Goal: Transaction & Acquisition: Purchase product/service

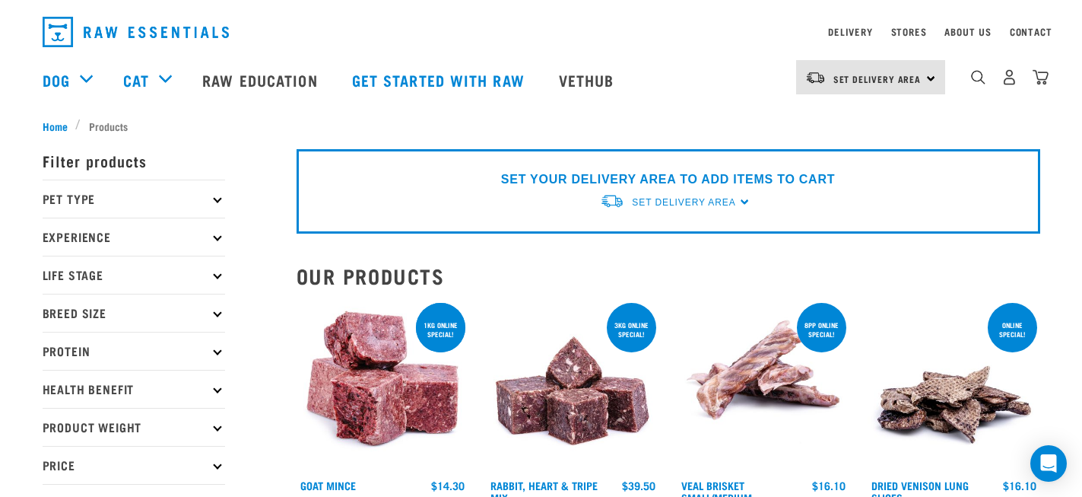
scroll to position [43, 0]
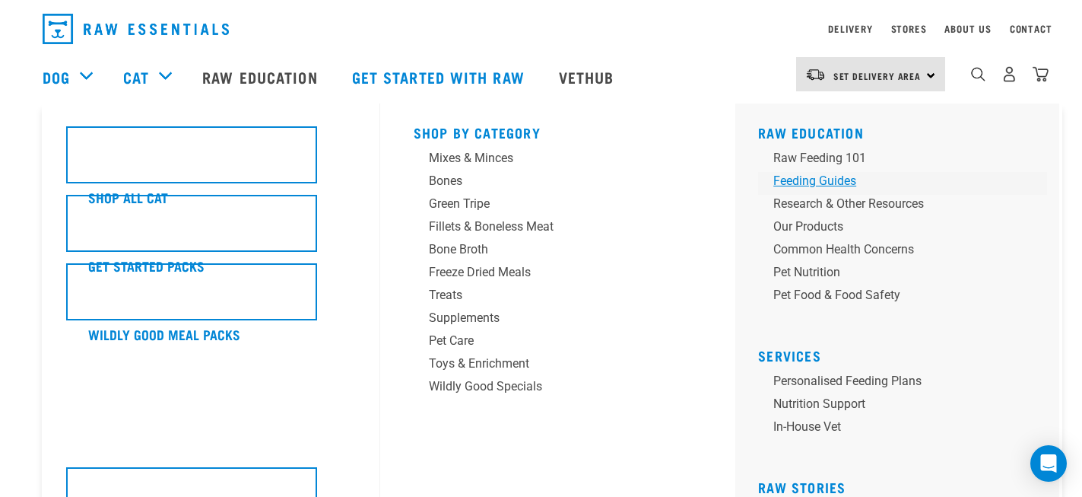
click at [839, 180] on div "Feeding Guides" at bounding box center [892, 181] width 237 height 18
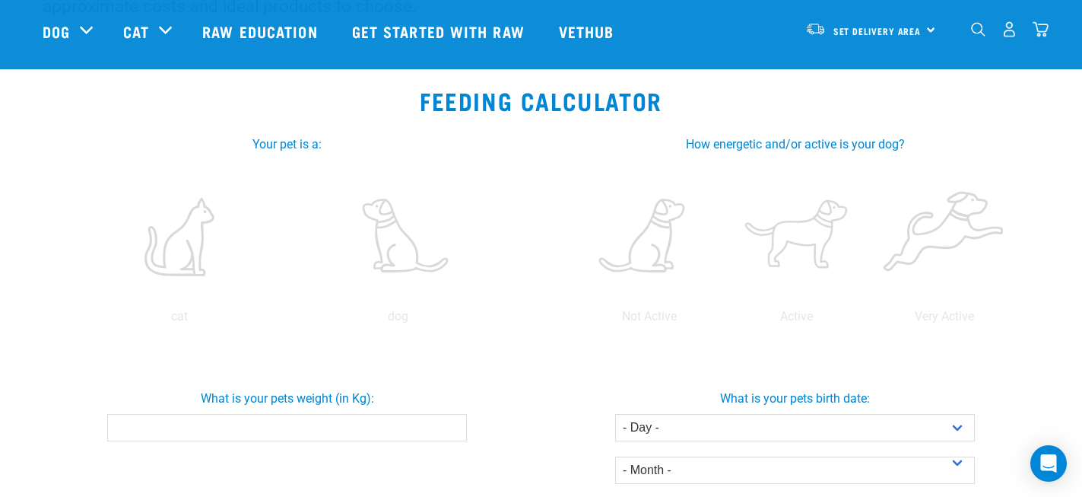
scroll to position [233, 0]
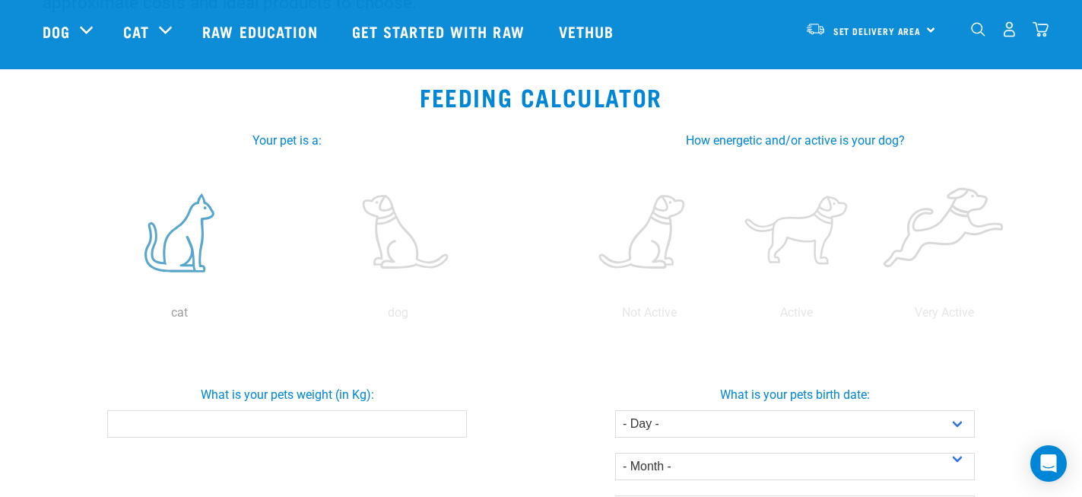
click at [178, 228] on label at bounding box center [180, 232] width 212 height 129
click at [71, 316] on input "radio" at bounding box center [71, 316] width 0 height 0
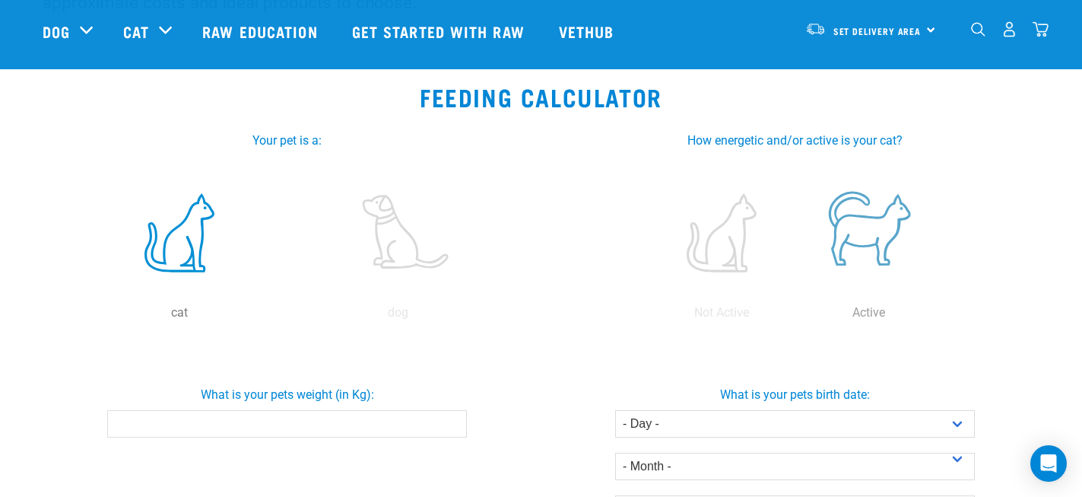
click at [880, 206] on label at bounding box center [869, 232] width 141 height 129
click at [796, 316] on input "radio" at bounding box center [796, 316] width 0 height 0
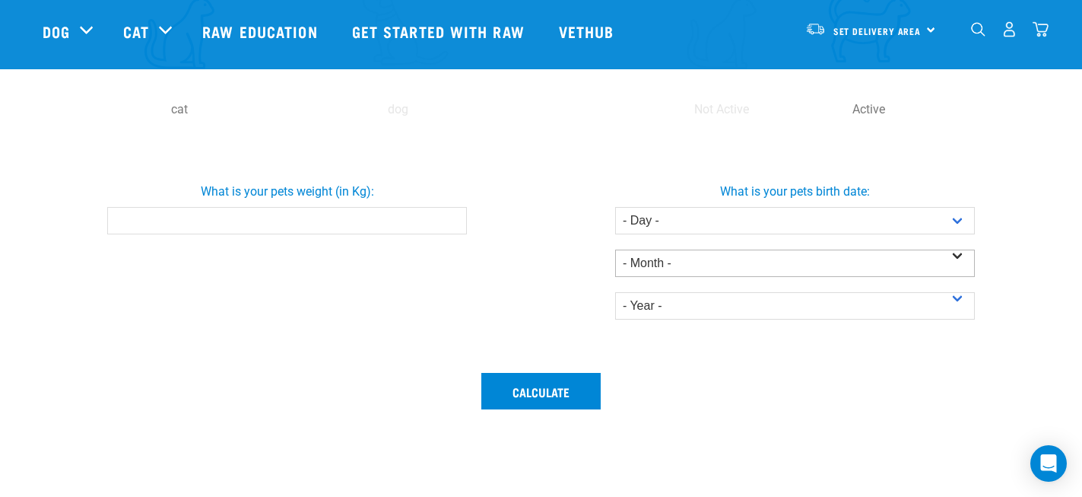
scroll to position [351, 0]
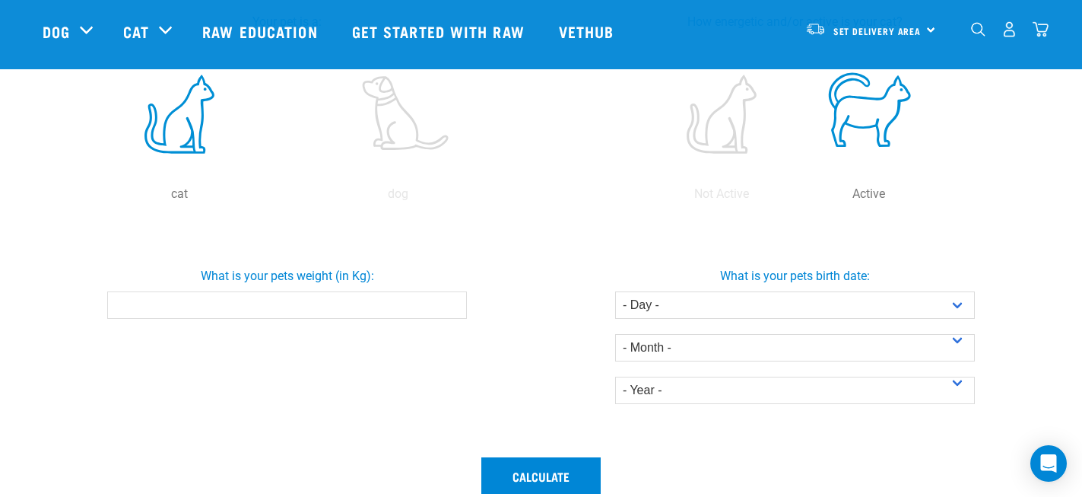
click at [396, 300] on input "What is your pets weight (in Kg):" at bounding box center [287, 304] width 360 height 27
type input "5"
click at [553, 275] on label "What is your pets birth date:" at bounding box center [796, 276] width 514 height 18
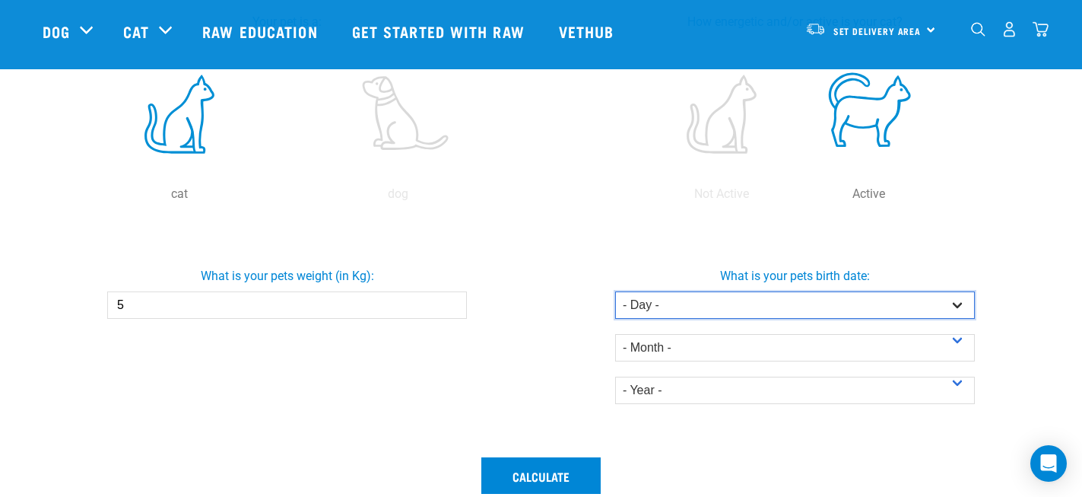
click at [686, 306] on select "- Day - 1 2 3 4 5 6 7 8 9 10 11 12 13 14 15 16 17 18 19 20 21 22 23 24 25 26 27" at bounding box center [795, 304] width 360 height 27
select select "2"
click at [615, 291] on select "- Day - 1 2 3 4 5 6 7 8 9 10 11 12 13 14 15 16 17 18 19 20 21 22 23 24 25 26 27" at bounding box center [795, 304] width 360 height 27
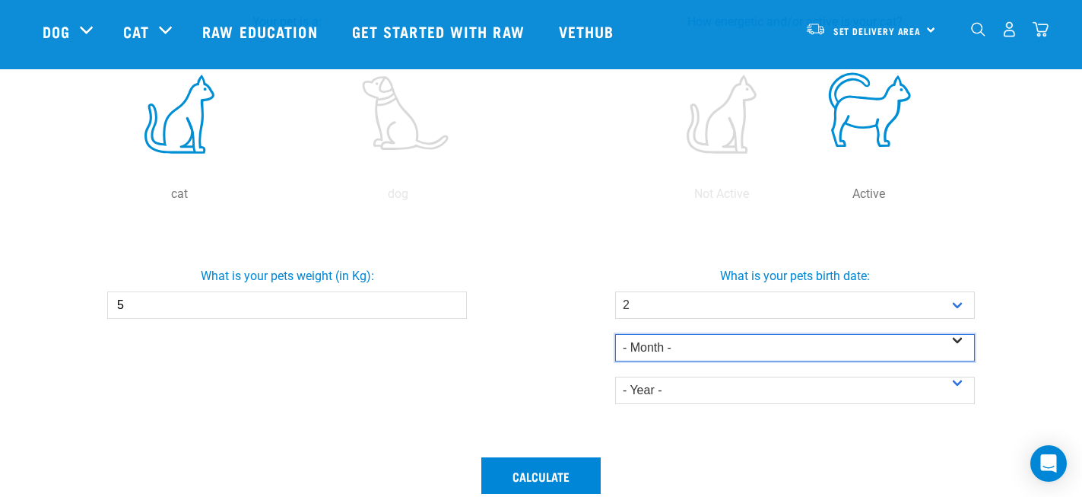
click at [691, 354] on select "- Month - January February March April May June July August September October N…" at bounding box center [795, 347] width 360 height 27
select select "October"
click at [615, 334] on select "- Month - January February March April May June July August September October N…" at bounding box center [795, 347] width 360 height 27
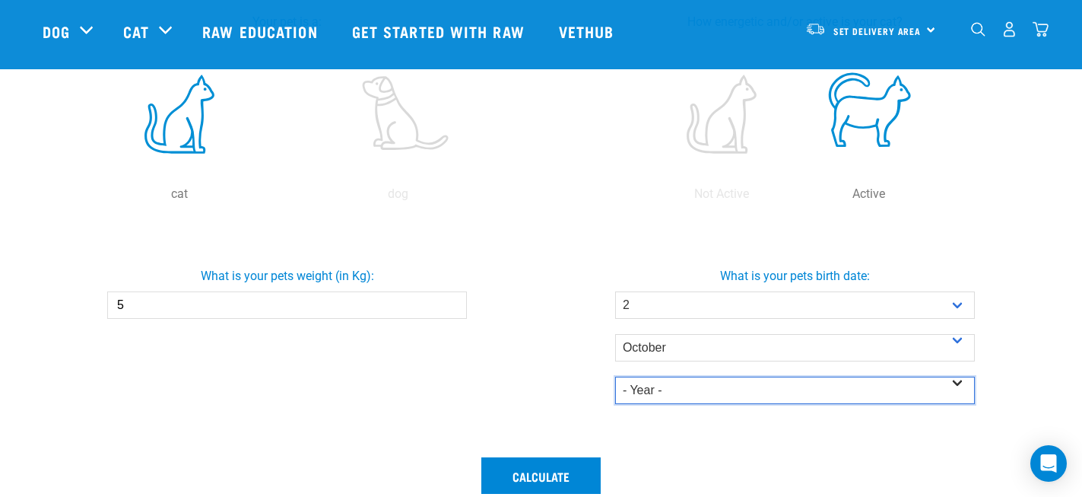
click at [693, 386] on select "- Year - 2025 2024 2023 2022 2021 2020 2019 2018 2017 2016 2015 2014" at bounding box center [795, 390] width 360 height 27
select select "2020"
click at [615, 377] on select "- Year - 2025 2024 2023 2022 2021 2020 2019 2018 2017 2016 2015 2014" at bounding box center [795, 390] width 360 height 27
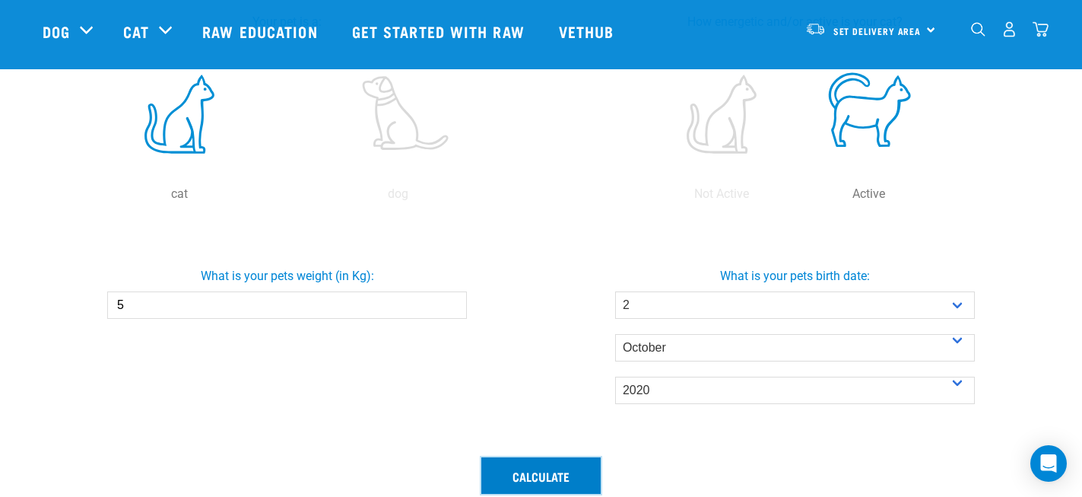
click at [574, 472] on button "Calculate" at bounding box center [540, 475] width 119 height 37
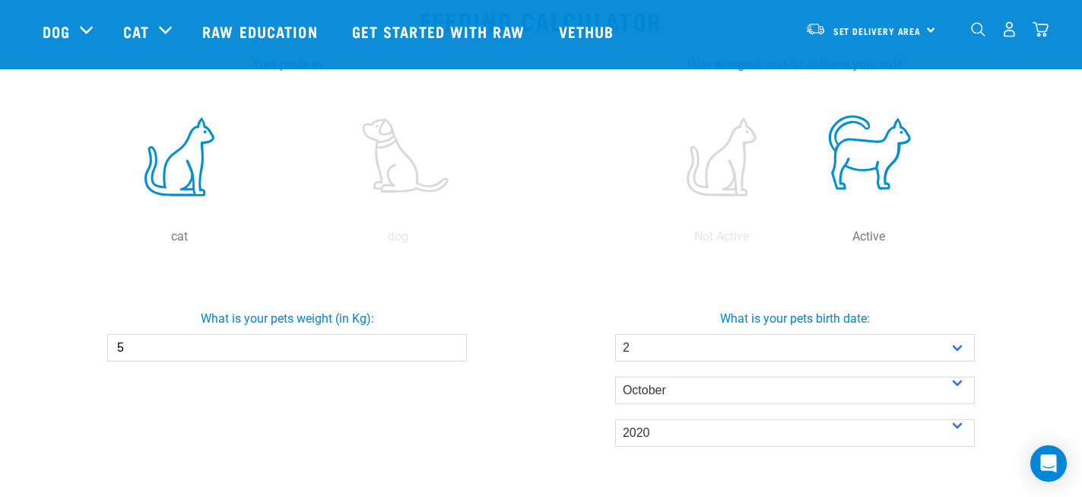
scroll to position [391, 0]
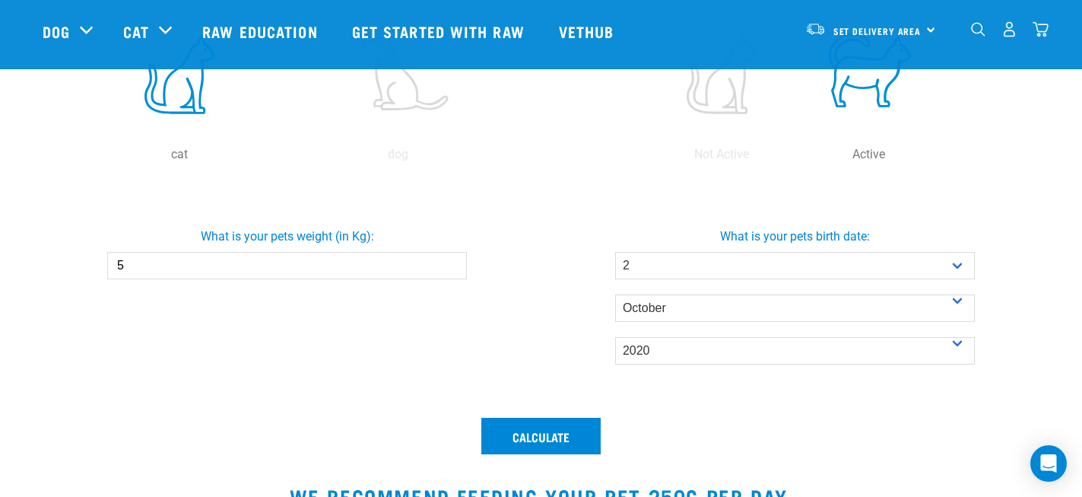
click at [349, 269] on input "5" at bounding box center [287, 265] width 360 height 27
type input "3"
click at [536, 339] on div "What is your pets weight (in Kg): 3" at bounding box center [287, 295] width 508 height 227
click at [552, 431] on button "Calculate" at bounding box center [540, 436] width 119 height 37
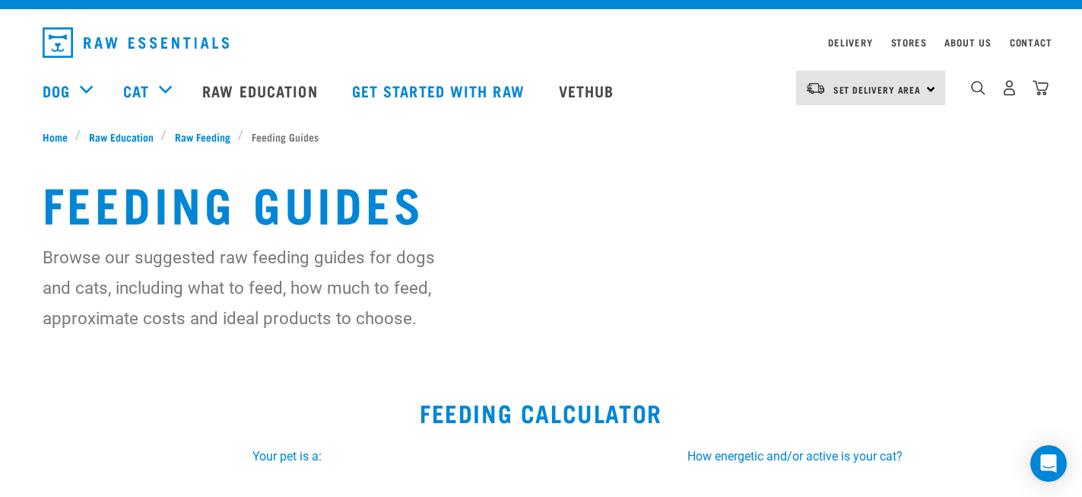
scroll to position [0, 0]
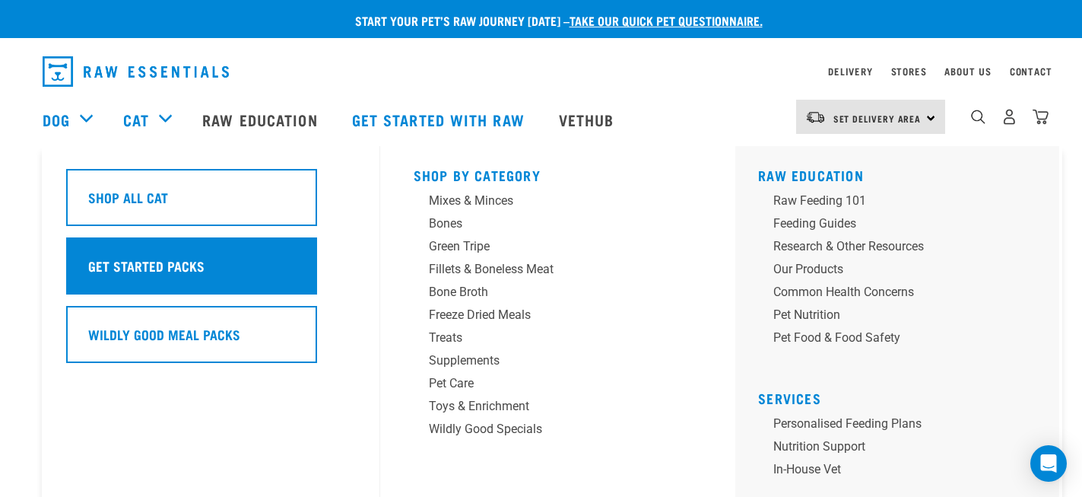
click at [170, 269] on h5 "Get Started Packs" at bounding box center [146, 266] width 116 height 20
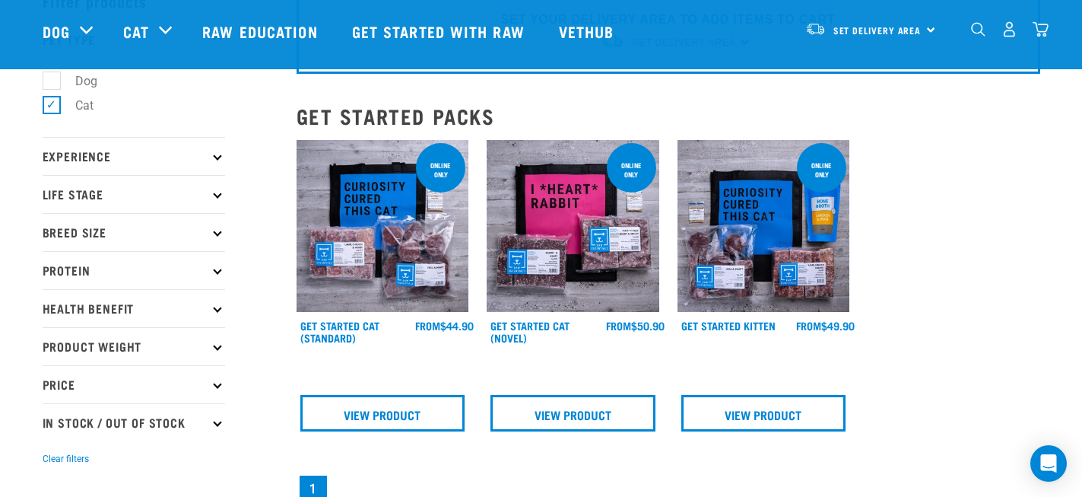
scroll to position [87, 0]
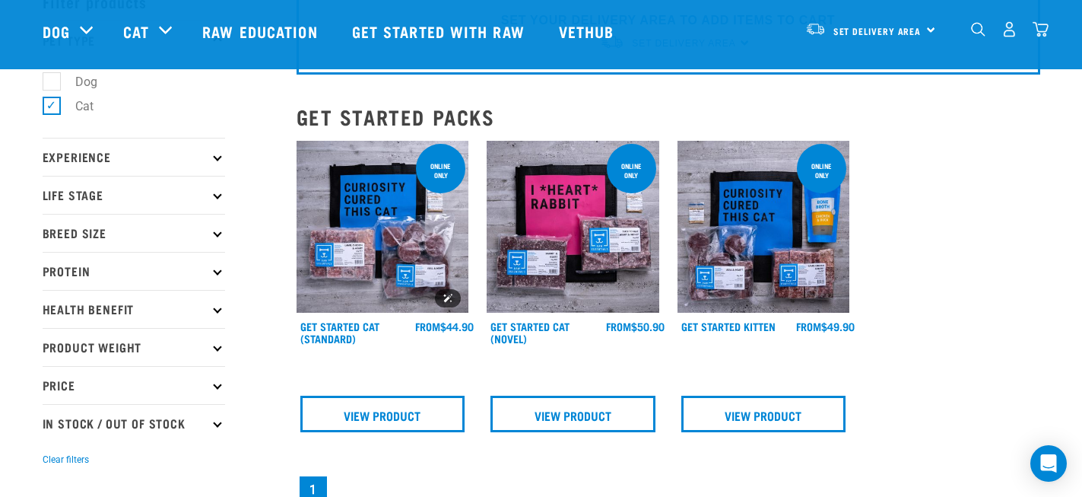
click at [432, 221] on img at bounding box center [383, 227] width 173 height 173
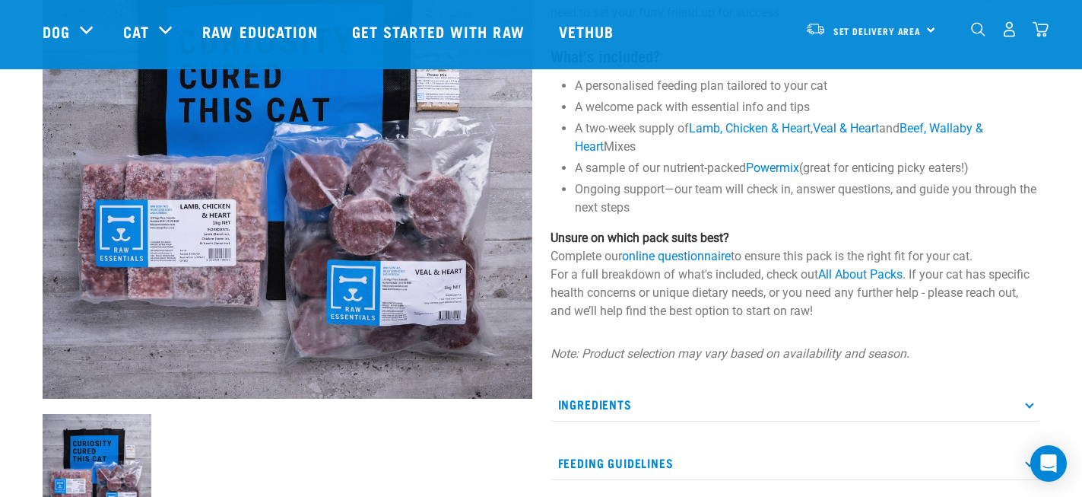
scroll to position [203, 0]
click at [677, 259] on link "online questionnaire" at bounding box center [676, 255] width 109 height 14
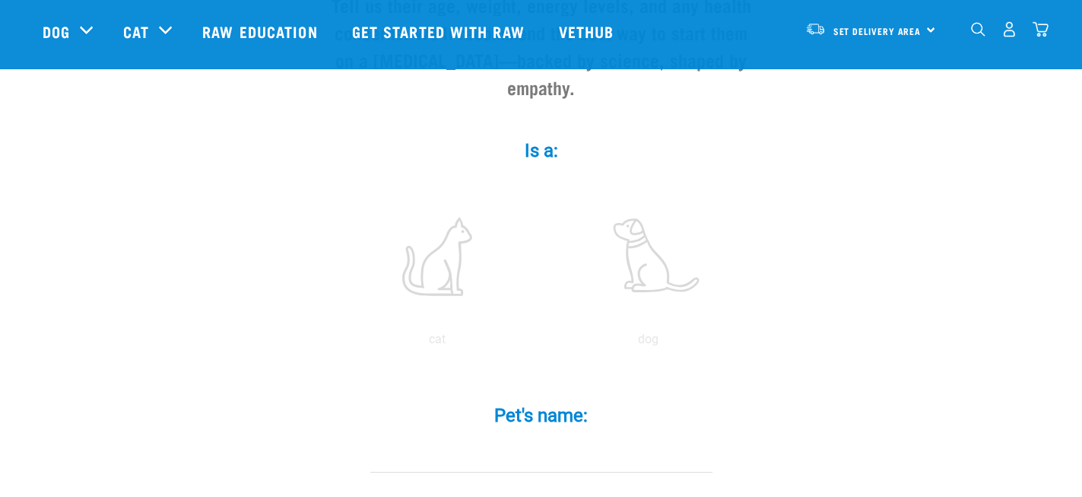
scroll to position [223, 0]
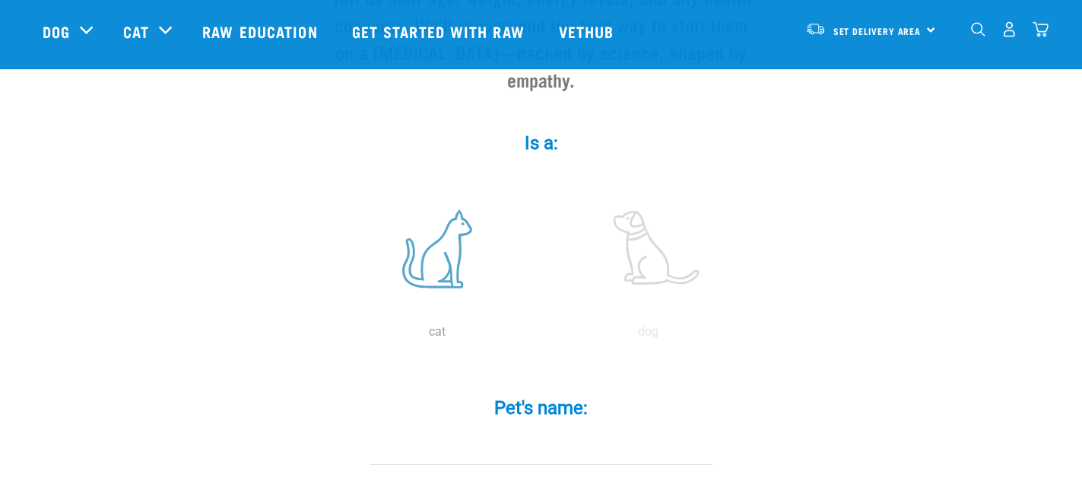
click at [437, 214] on label at bounding box center [437, 248] width 205 height 129
click at [332, 335] on input "radio" at bounding box center [332, 335] width 0 height 0
click at [549, 431] on input "Pet's name: *" at bounding box center [541, 448] width 342 height 34
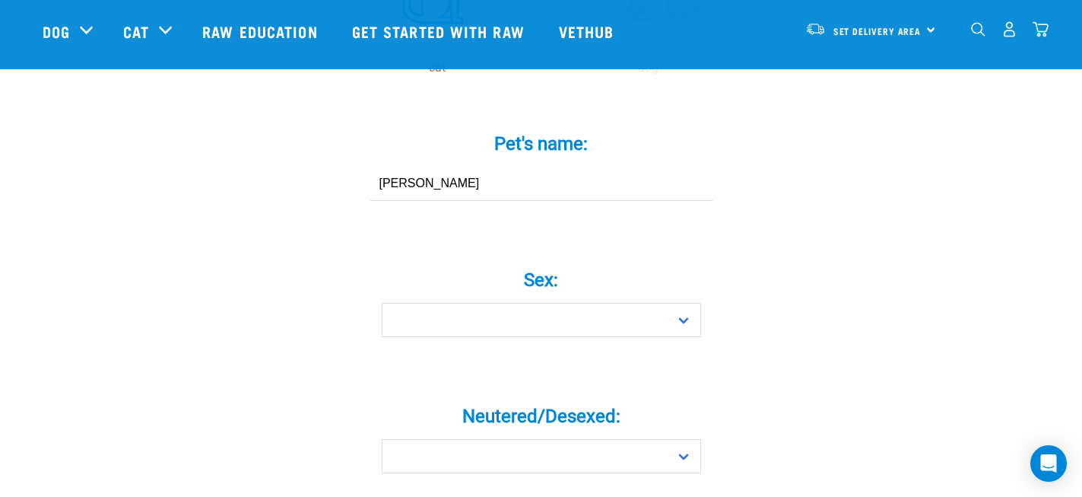
scroll to position [504, 0]
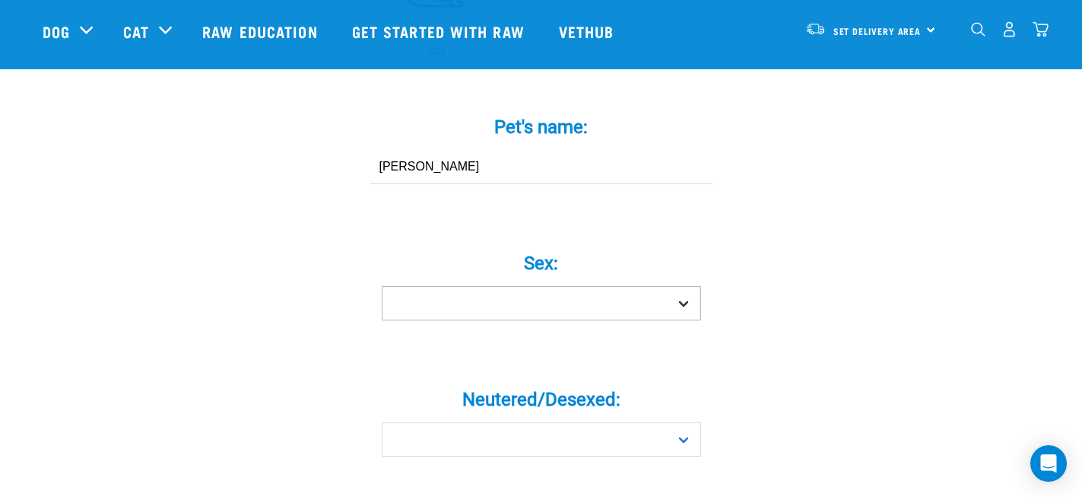
type input "[PERSON_NAME]"
click at [535, 286] on select "Boy Girl" at bounding box center [541, 303] width 319 height 34
select select "boy"
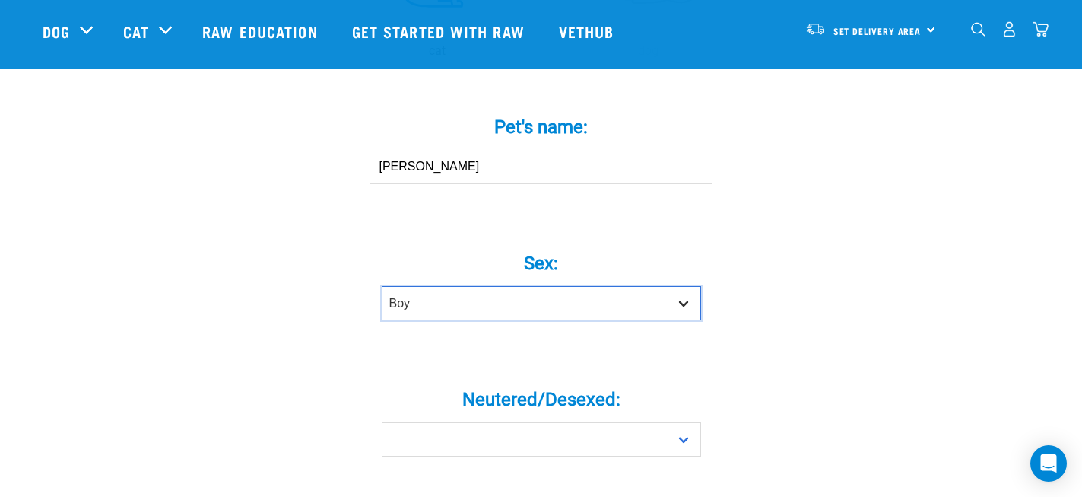
click at [382, 286] on select "Boy Girl" at bounding box center [541, 303] width 319 height 34
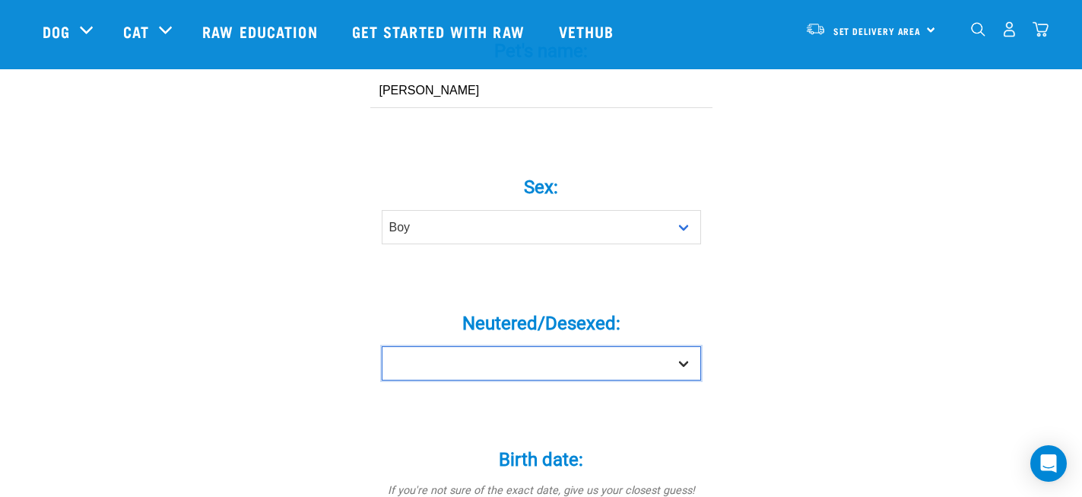
click at [496, 346] on select "Yes No" at bounding box center [541, 363] width 319 height 34
select select "yes"
click at [382, 346] on select "Yes No" at bounding box center [541, 363] width 319 height 34
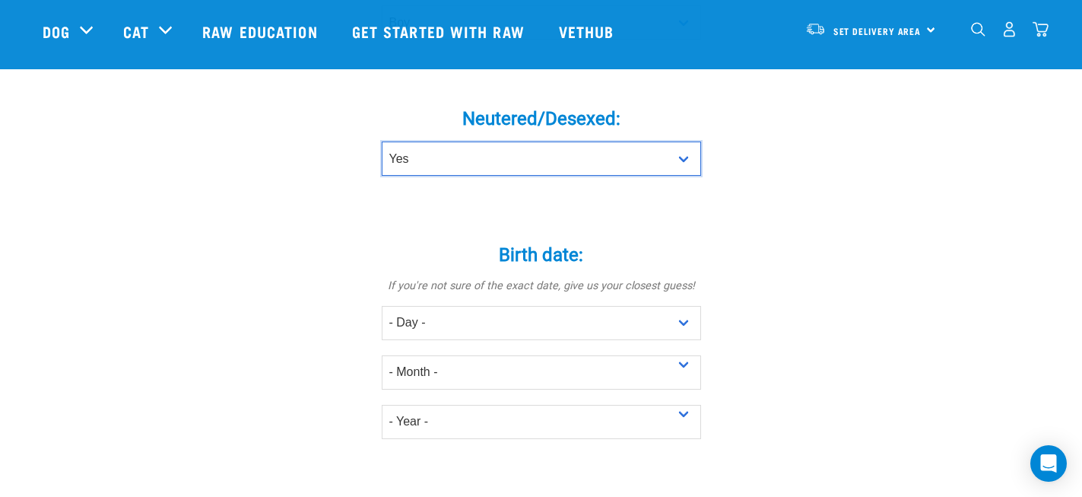
scroll to position [789, 0]
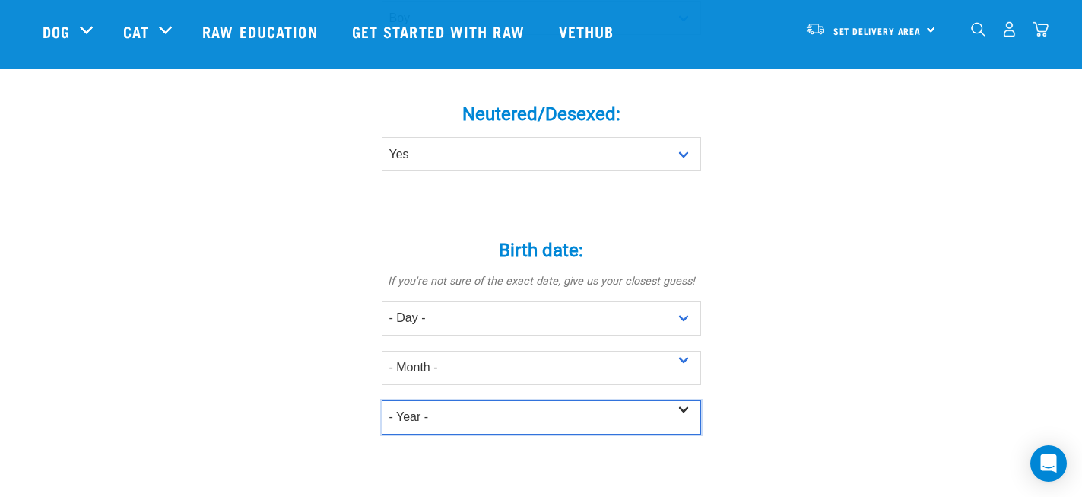
click at [476, 400] on select "- Year - 2025 2024 2023 2022 2021 2020 2019 2018 2017 2016 2015 2014 2013 2012" at bounding box center [541, 417] width 319 height 34
select select "2020"
click at [382, 400] on select "- Year - 2025 2024 2023 2022 2021 2020 2019 2018 2017 2016 2015 2014 2013 2012" at bounding box center [541, 417] width 319 height 34
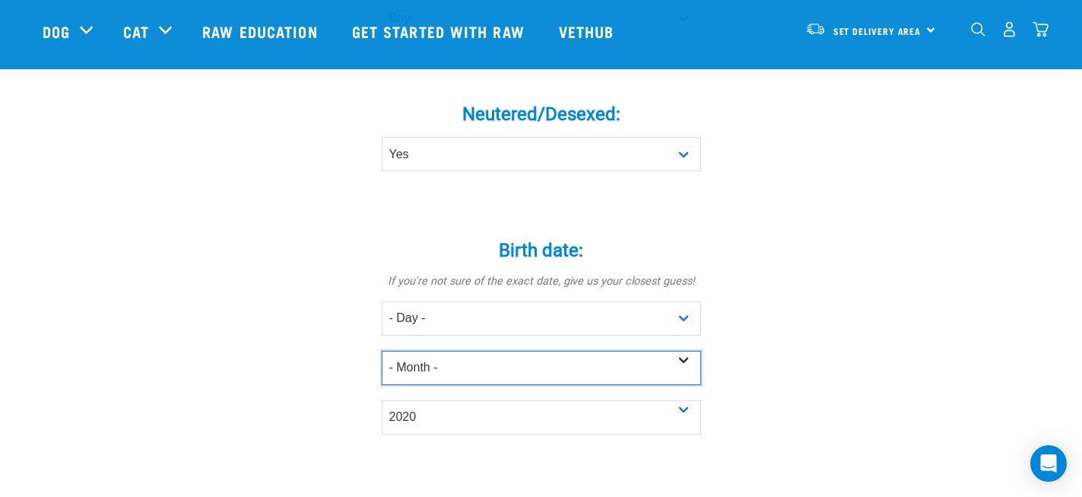
click at [458, 351] on select "- Month - January February March April May June July August September October N…" at bounding box center [541, 368] width 319 height 34
select select "October"
click at [382, 351] on select "- Month - January February March April May June July August September October N…" at bounding box center [541, 368] width 319 height 34
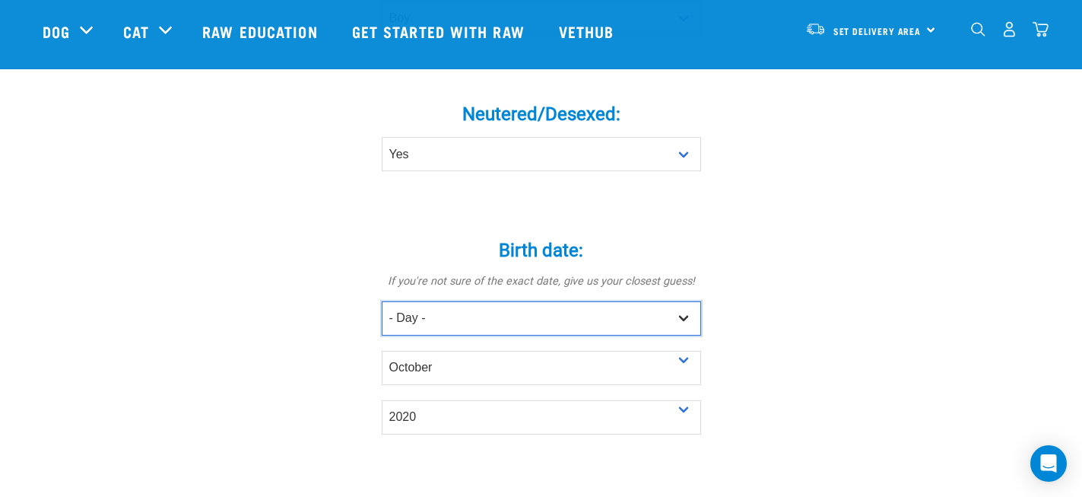
click at [439, 301] on select "- Day - 1 2 3 4 5 6 7 8 9 10 11 12 13 14 15 16 17 18 19 20 21 22 23 24 25 26 27" at bounding box center [541, 318] width 319 height 34
select select "4"
click at [382, 301] on select "- Day - 1 2 3 4 5 6 7 8 9 10 11 12 13 14 15 16 17 18 19 20 21 22 23 24 25 26 27" at bounding box center [541, 318] width 319 height 34
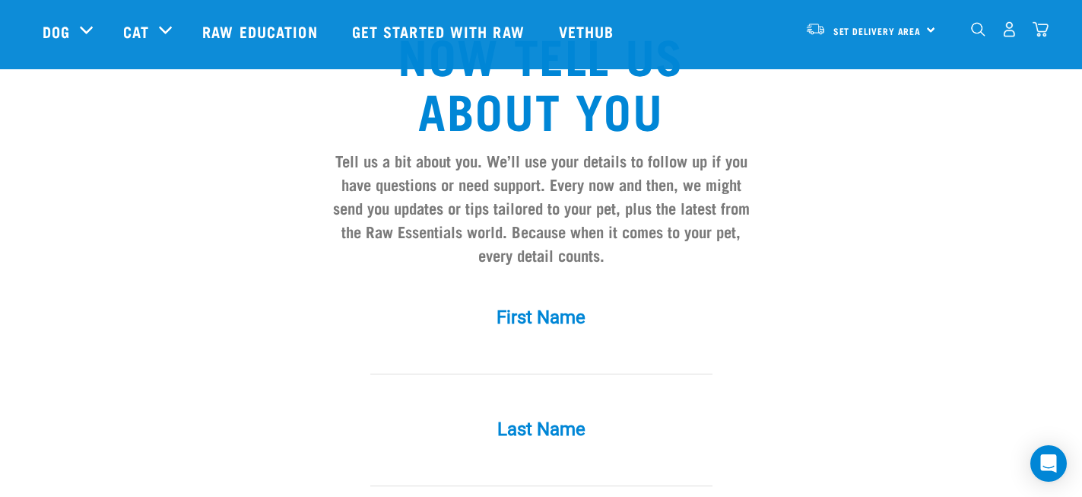
scroll to position [1259, 0]
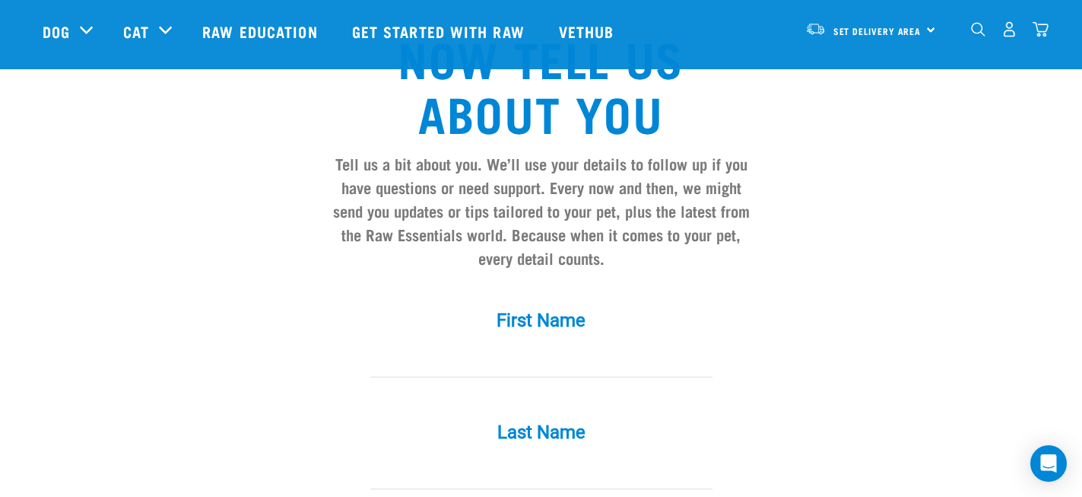
click at [490, 343] on input "First Name *" at bounding box center [541, 360] width 342 height 34
type input "Elise"
type input "Martin"
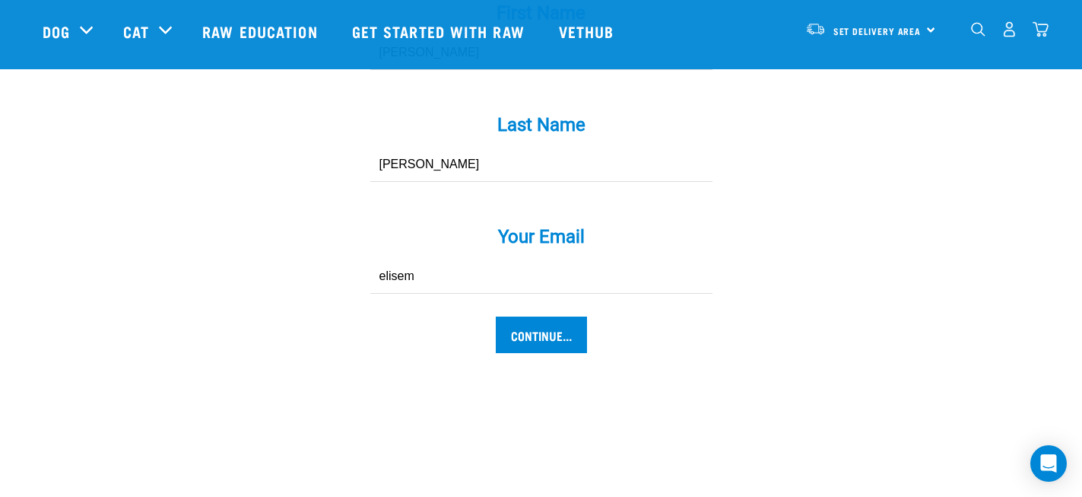
type input "elisemartin@outlook.co.nz"
click at [557, 316] on input "Continue..." at bounding box center [541, 334] width 91 height 37
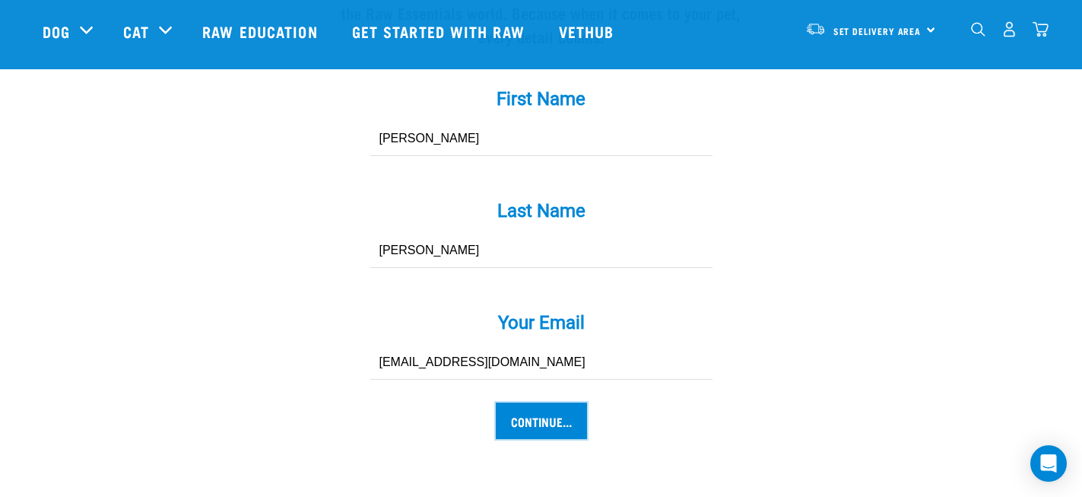
scroll to position [1492, 0]
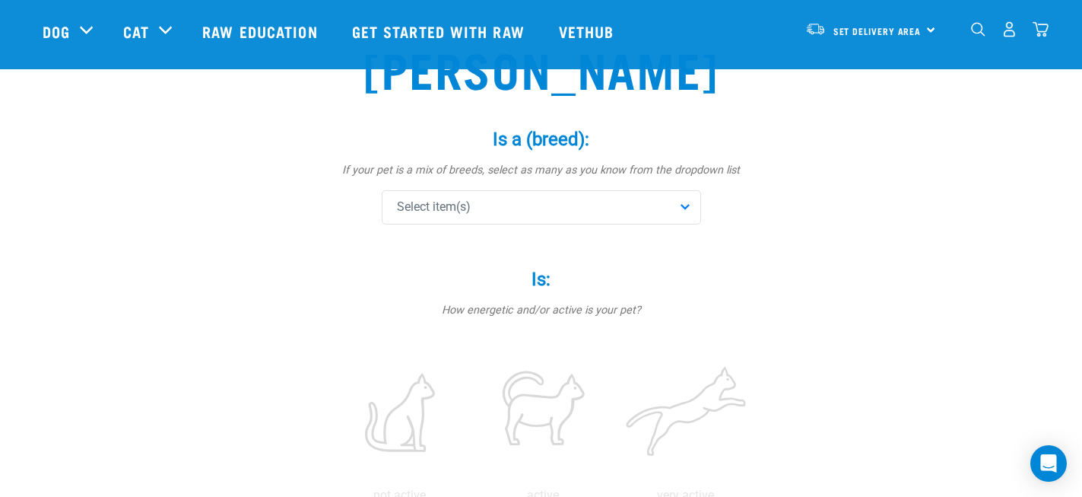
scroll to position [116, 0]
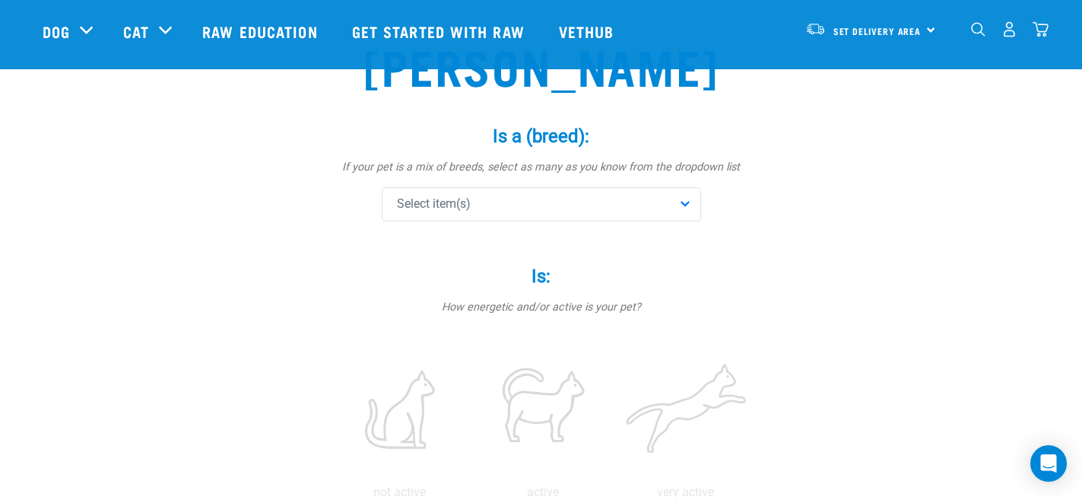
click at [580, 203] on div "Select item(s)" at bounding box center [541, 204] width 319 height 34
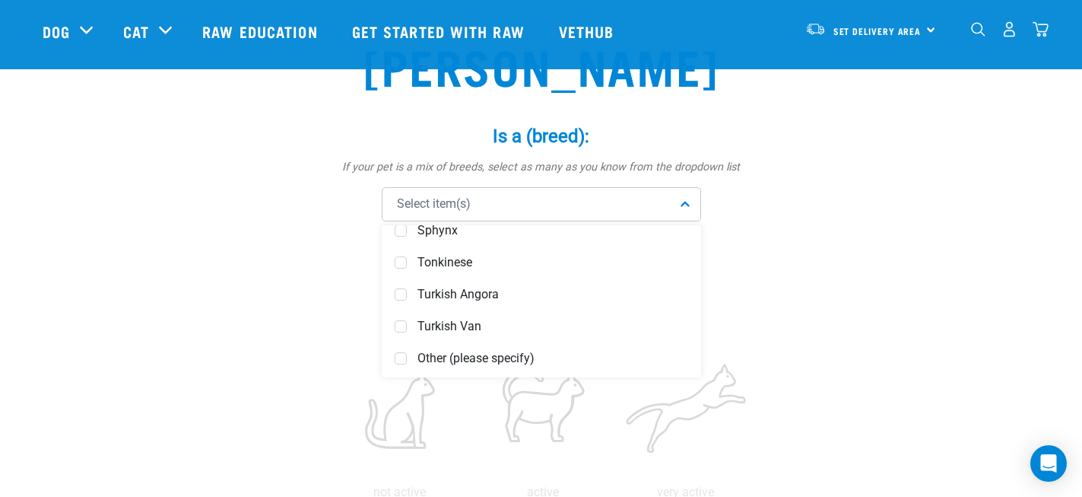
scroll to position [1168, 0]
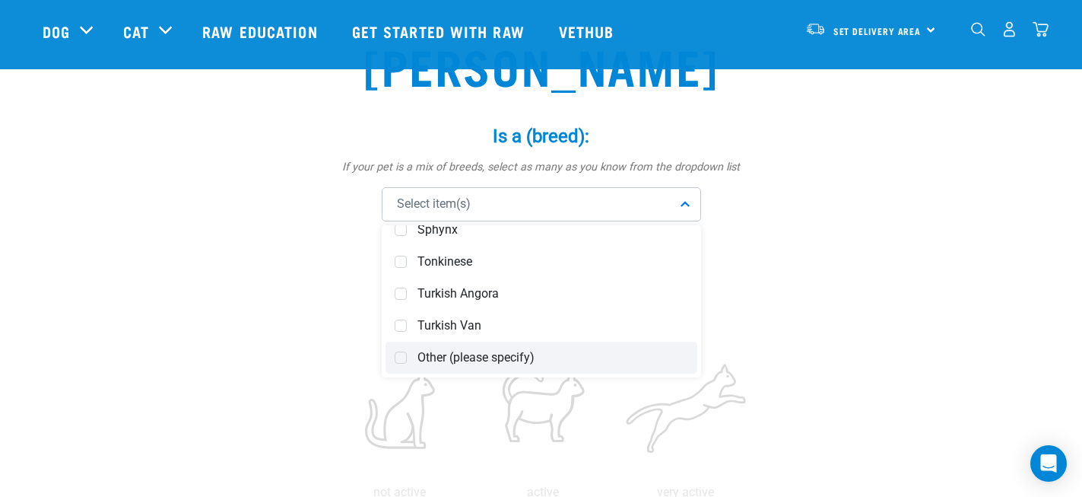
click at [513, 366] on div "Other (please specify)" at bounding box center [542, 358] width 312 height 32
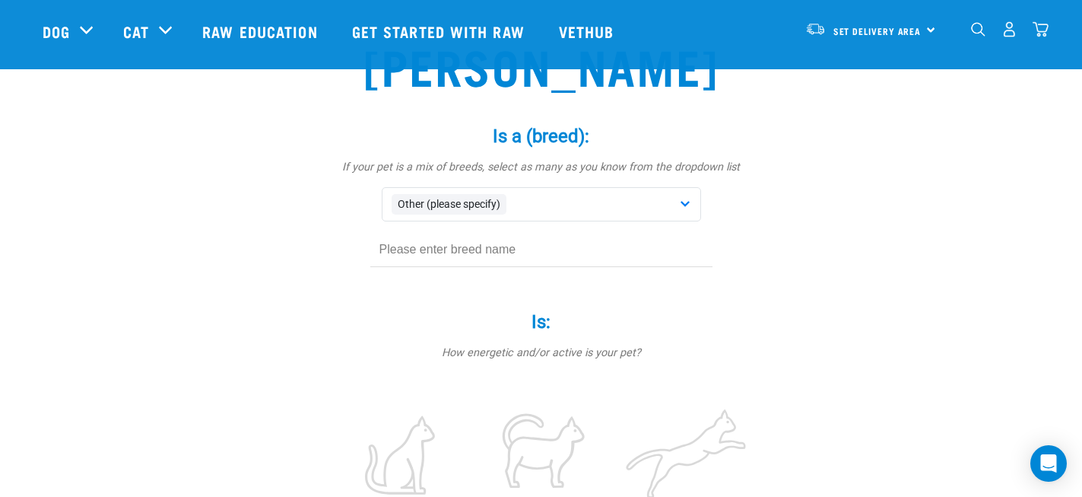
click at [636, 244] on input "text" at bounding box center [541, 250] width 342 height 34
type input "wild"
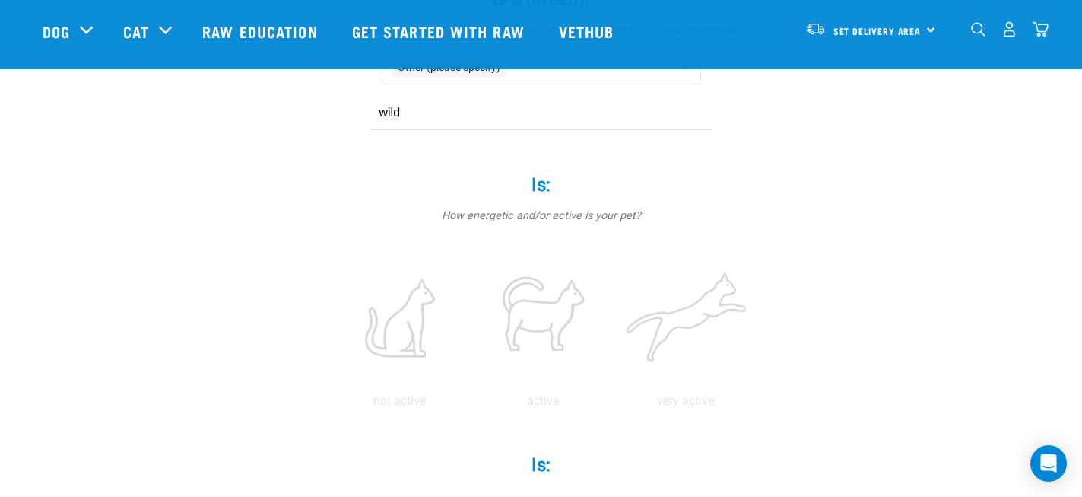
scroll to position [308, 0]
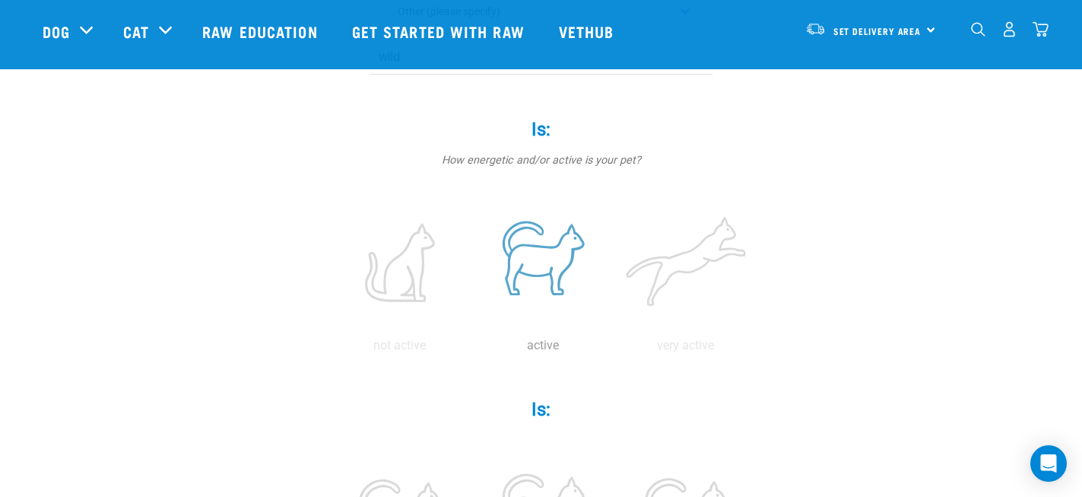
click at [545, 261] on label at bounding box center [543, 262] width 137 height 129
click at [472, 349] on input "radio" at bounding box center [472, 349] width 0 height 0
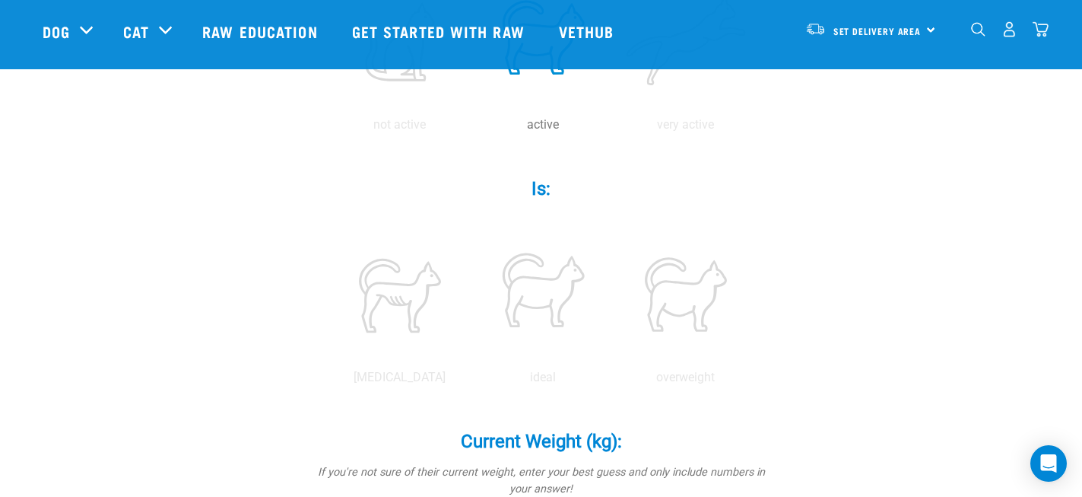
scroll to position [530, 0]
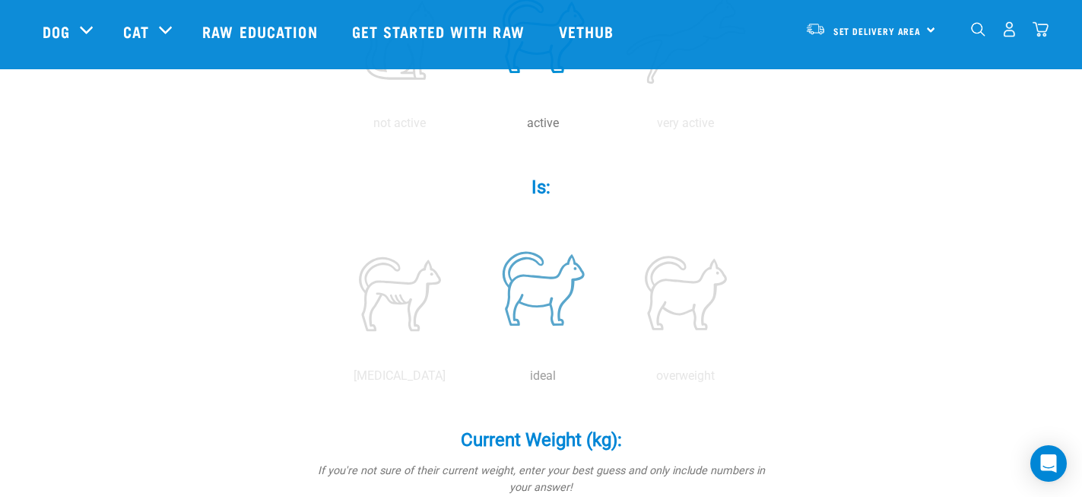
click at [547, 305] on label at bounding box center [543, 292] width 137 height 129
click at [472, 380] on input "radio" at bounding box center [472, 380] width 0 height 0
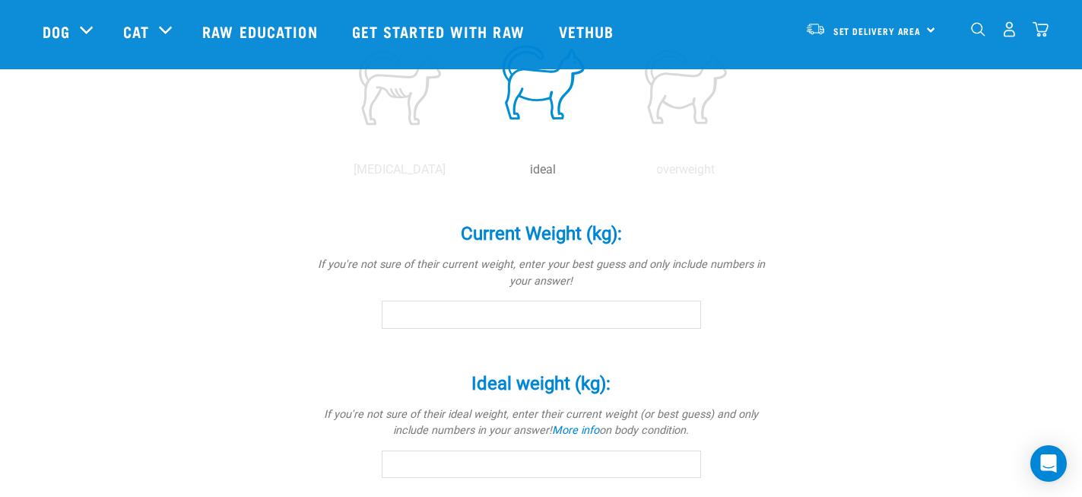
scroll to position [743, 0]
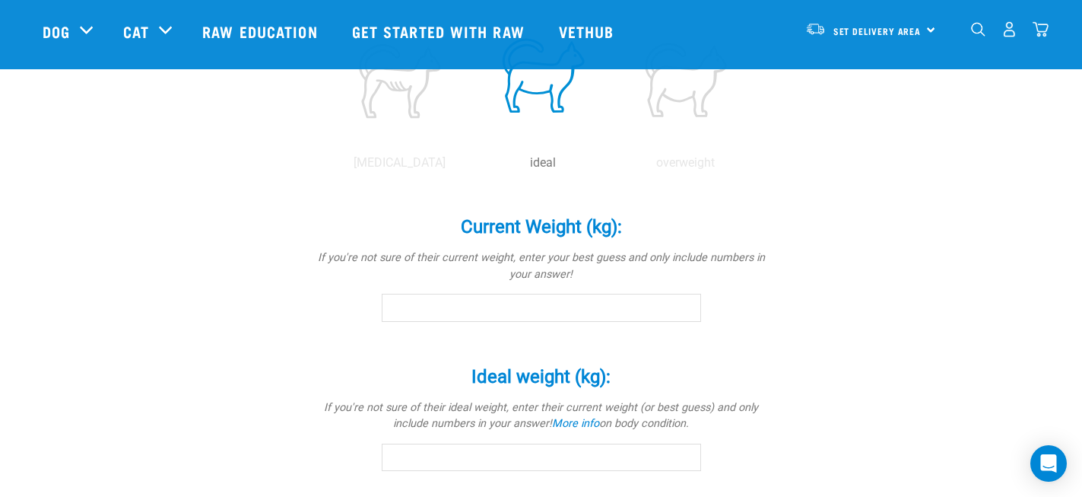
click at [694, 308] on input "Current Weight (kg): *" at bounding box center [541, 307] width 319 height 27
type input "4"
click at [855, 281] on div "Frank Is a (breed): * If your pet is a mix of breeds, select as many as you kno…" at bounding box center [542, 104] width 998 height 1451
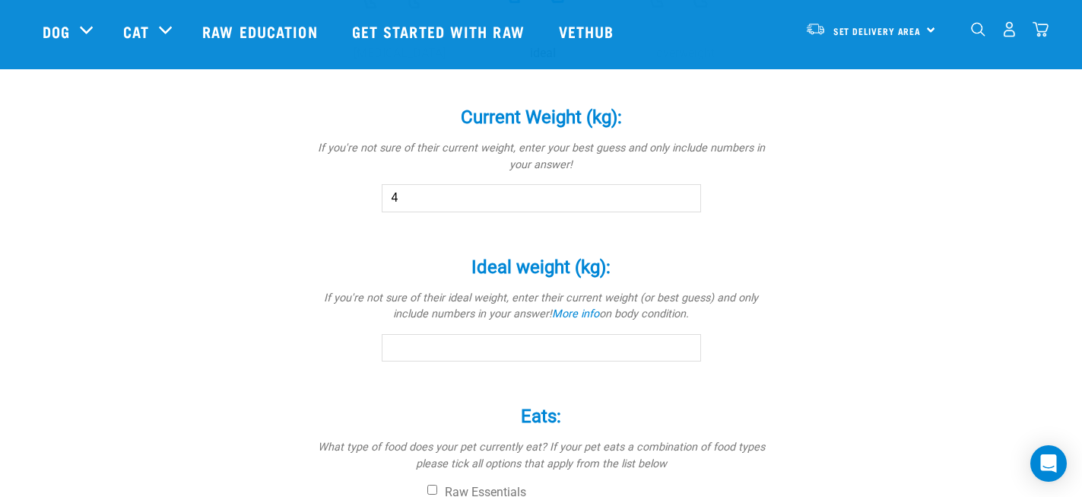
scroll to position [856, 0]
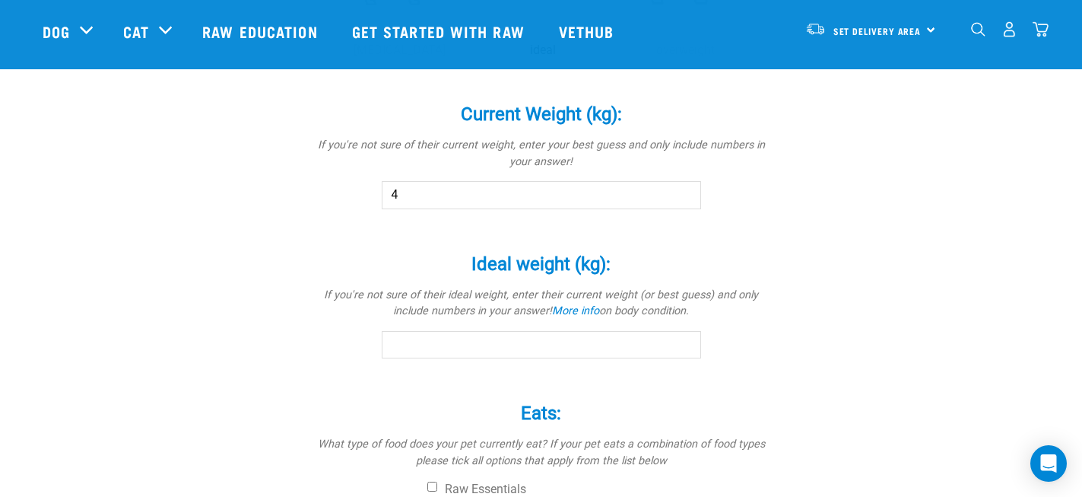
click at [650, 346] on input "Ideal weight (kg): *" at bounding box center [541, 344] width 319 height 27
type input "4"
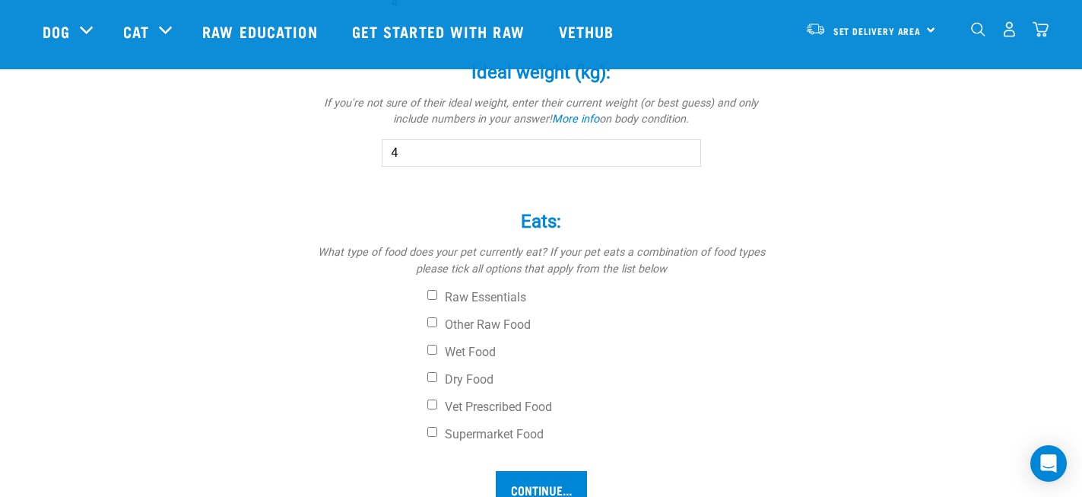
scroll to position [1050, 0]
click at [484, 353] on label "Wet Food" at bounding box center [598, 349] width 342 height 15
click at [437, 352] on input "Wet Food" at bounding box center [432, 347] width 10 height 10
checkbox input "true"
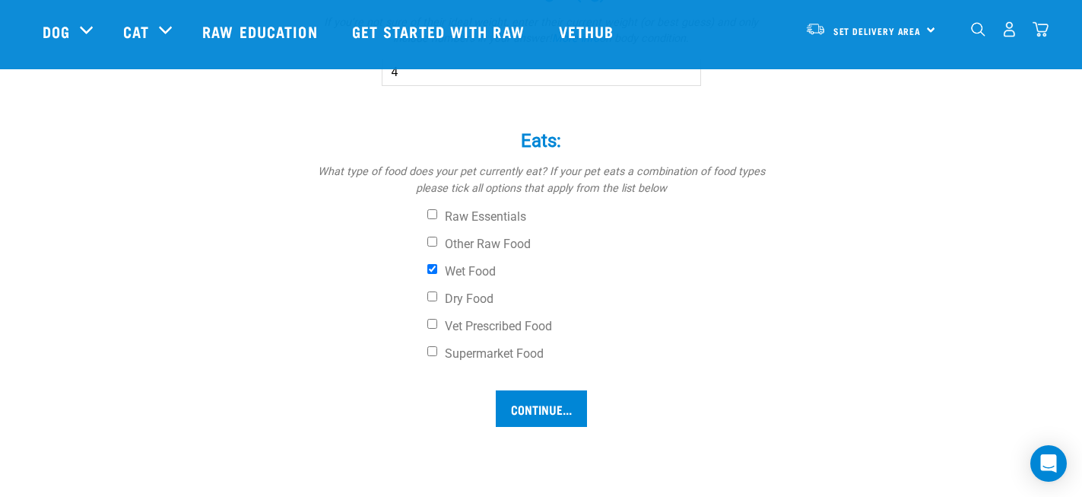
scroll to position [1129, 0]
click at [542, 356] on label "Supermarket Food" at bounding box center [598, 352] width 342 height 15
click at [437, 355] on input "Supermarket Food" at bounding box center [432, 350] width 10 height 10
checkbox input "true"
click at [538, 415] on input "Continue..." at bounding box center [541, 407] width 91 height 37
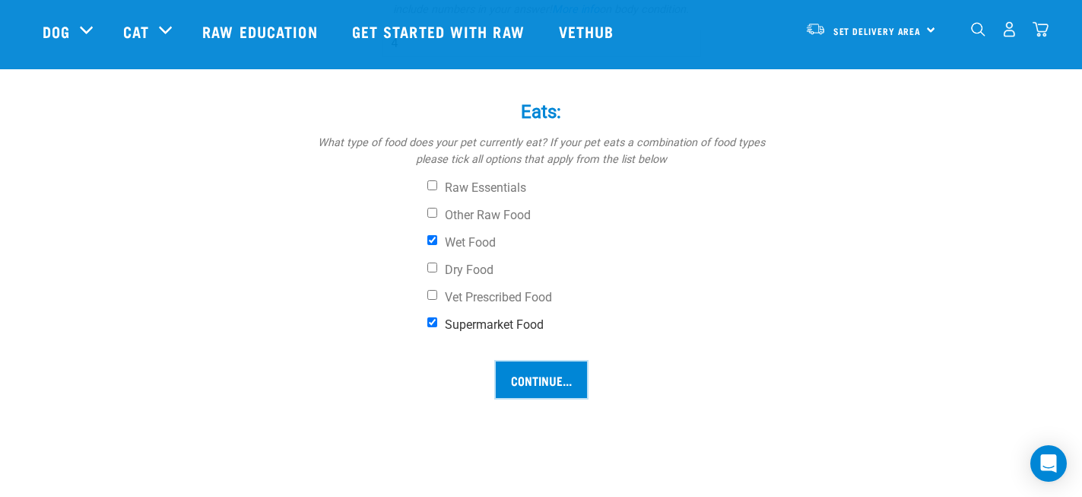
scroll to position [1156, 0]
click at [546, 384] on input "Continue..." at bounding box center [541, 380] width 91 height 37
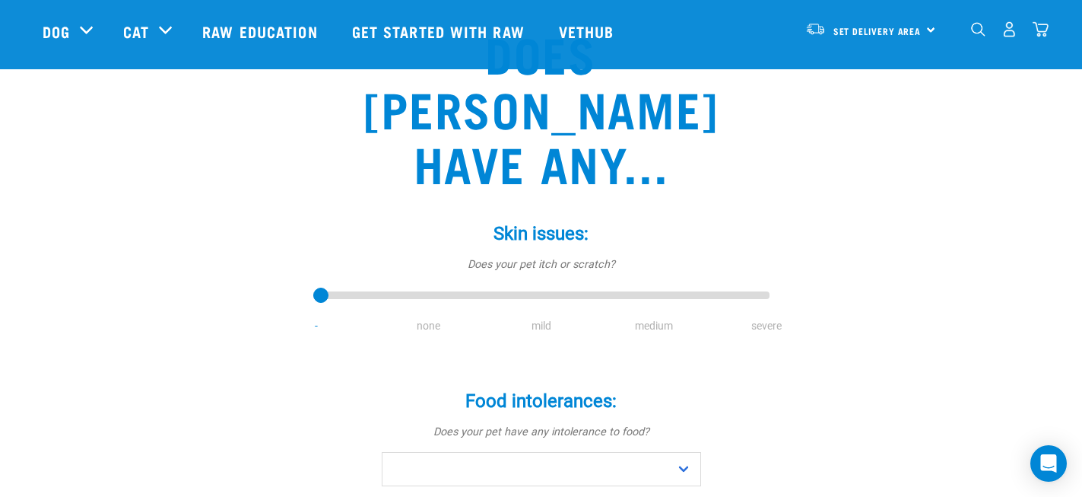
scroll to position [129, 0]
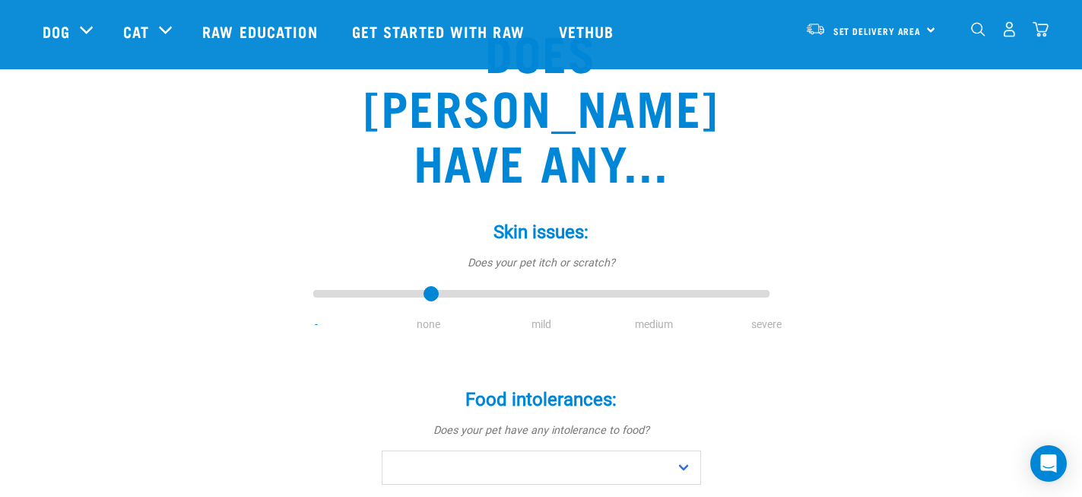
type input "1"
click at [421, 284] on input "range" at bounding box center [541, 294] width 456 height 21
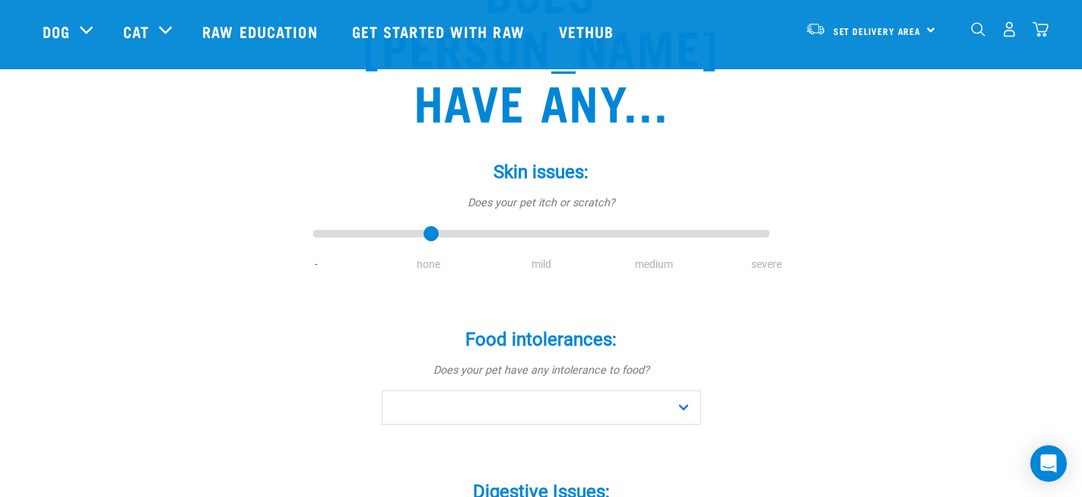
scroll to position [194, 0]
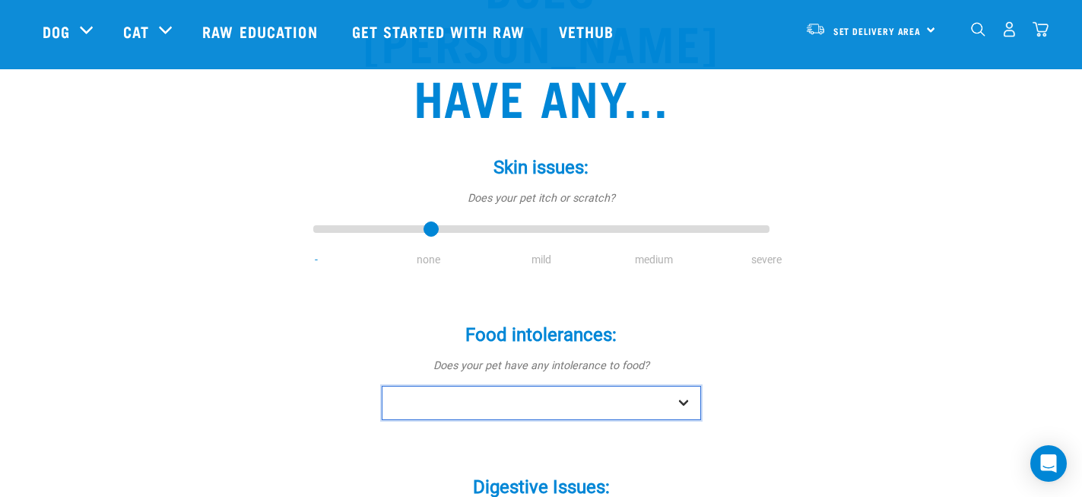
click at [484, 386] on select "No Yes" at bounding box center [541, 403] width 319 height 34
select select "no"
click at [382, 386] on select "No Yes" at bounding box center [541, 403] width 319 height 34
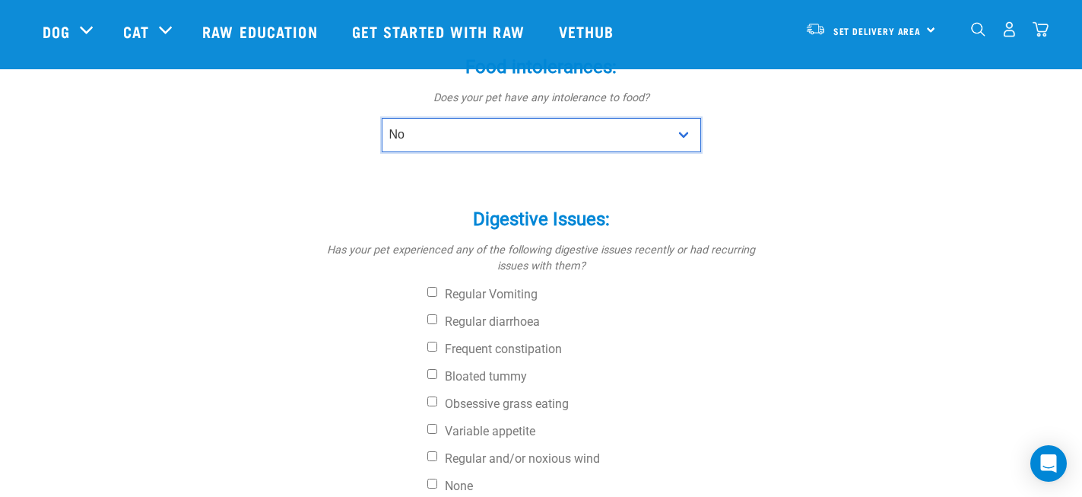
scroll to position [463, 0]
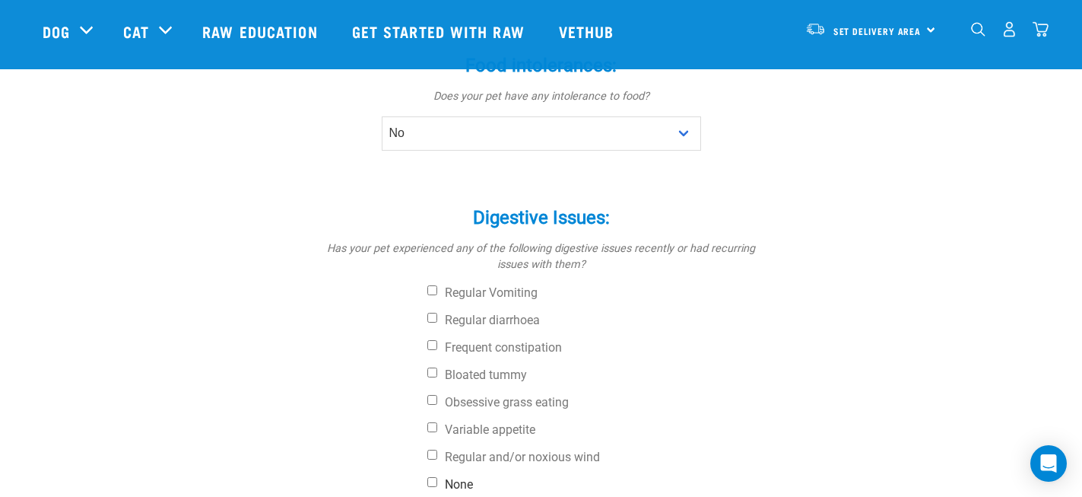
click at [453, 477] on label "None" at bounding box center [598, 484] width 342 height 15
click at [437, 477] on input "None" at bounding box center [432, 482] width 10 height 10
checkbox input "true"
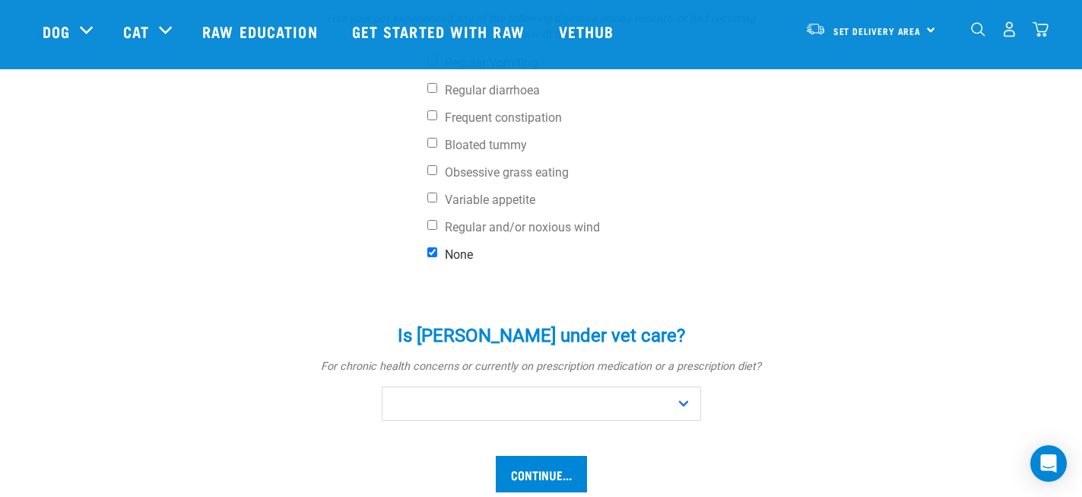
scroll to position [694, 0]
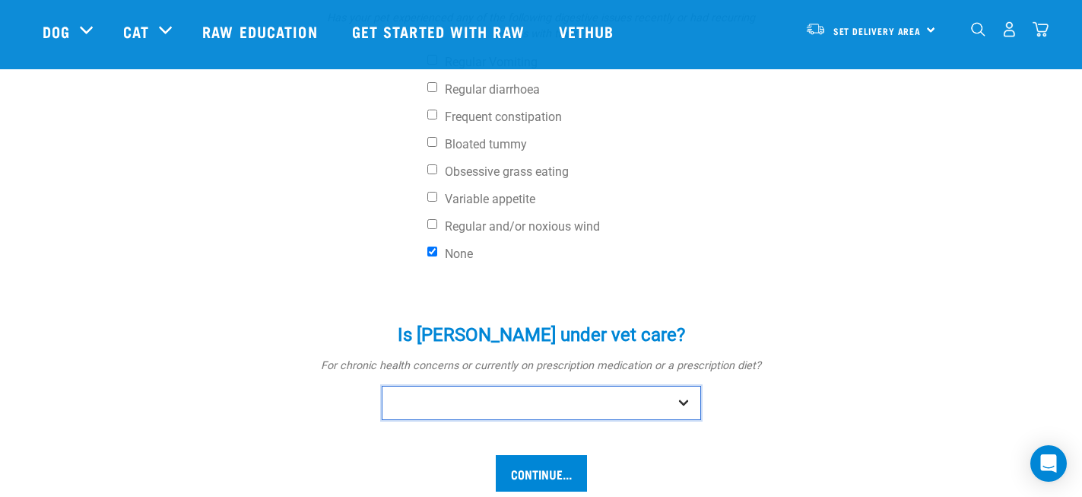
click at [458, 386] on select "No Yes" at bounding box center [541, 403] width 319 height 34
select select "no"
click at [382, 386] on select "No Yes" at bounding box center [541, 403] width 319 height 34
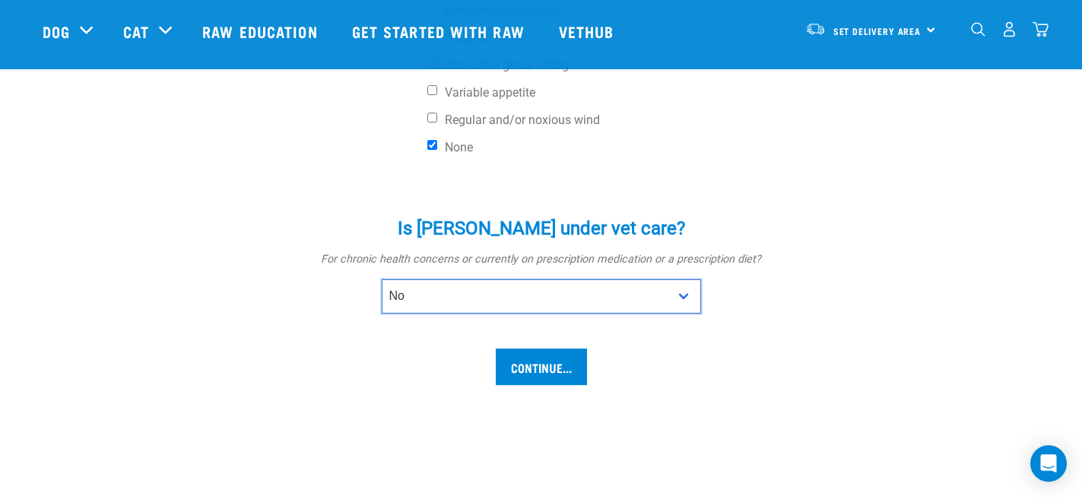
scroll to position [821, 0]
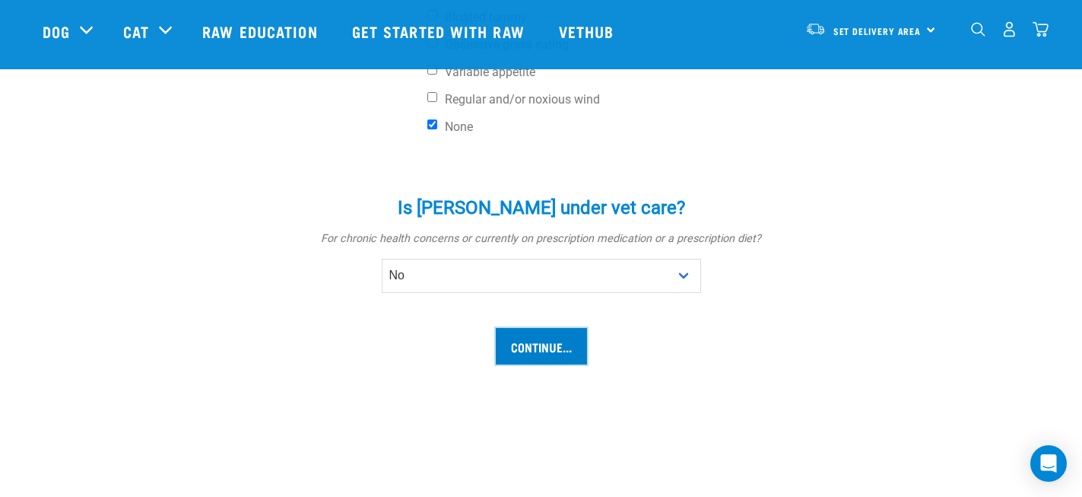
click at [533, 328] on input "Continue..." at bounding box center [541, 346] width 91 height 37
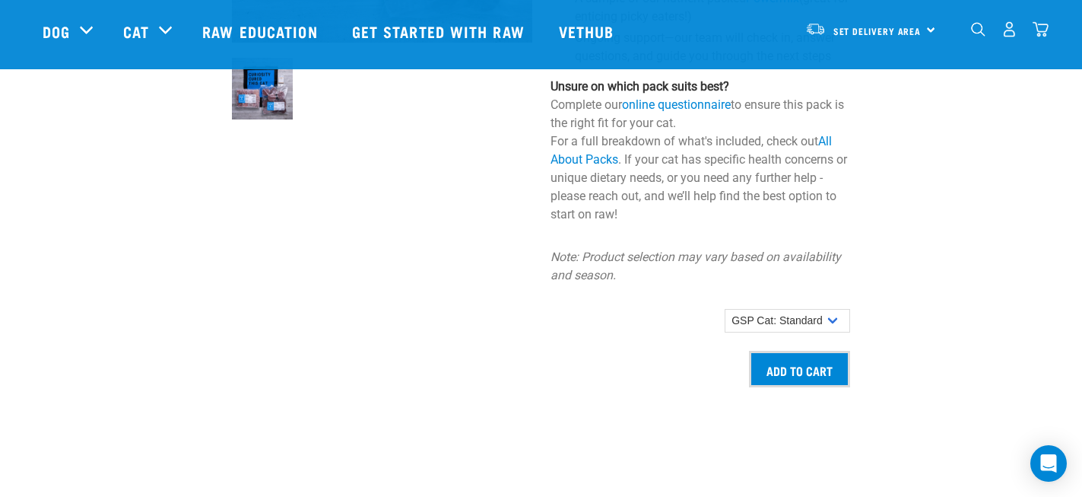
scroll to position [1209, 0]
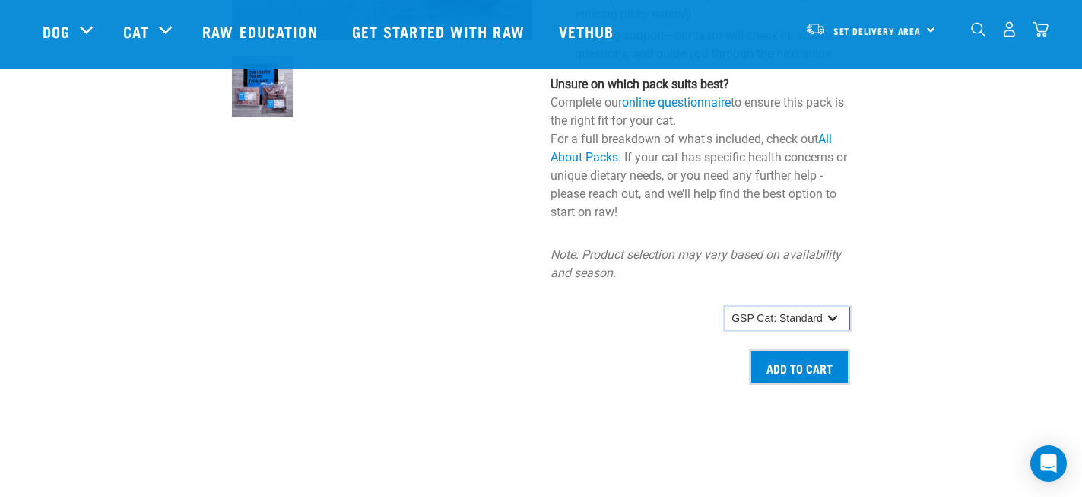
click at [799, 331] on select "GSP Cat: Standard" at bounding box center [788, 319] width 126 height 24
click at [725, 321] on select "GSP Cat: Standard" at bounding box center [788, 319] width 126 height 24
click at [809, 380] on input "Add to cart" at bounding box center [799, 366] width 101 height 37
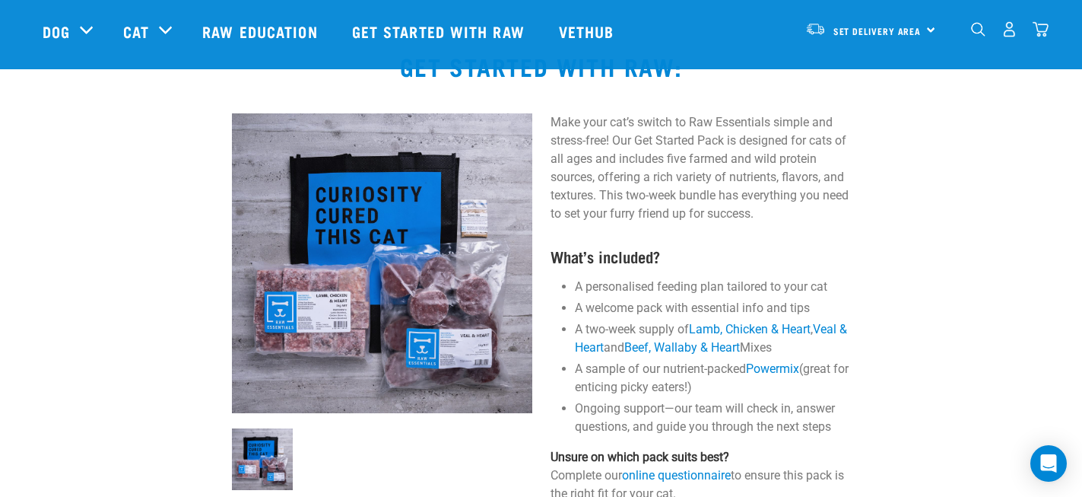
scroll to position [863, 0]
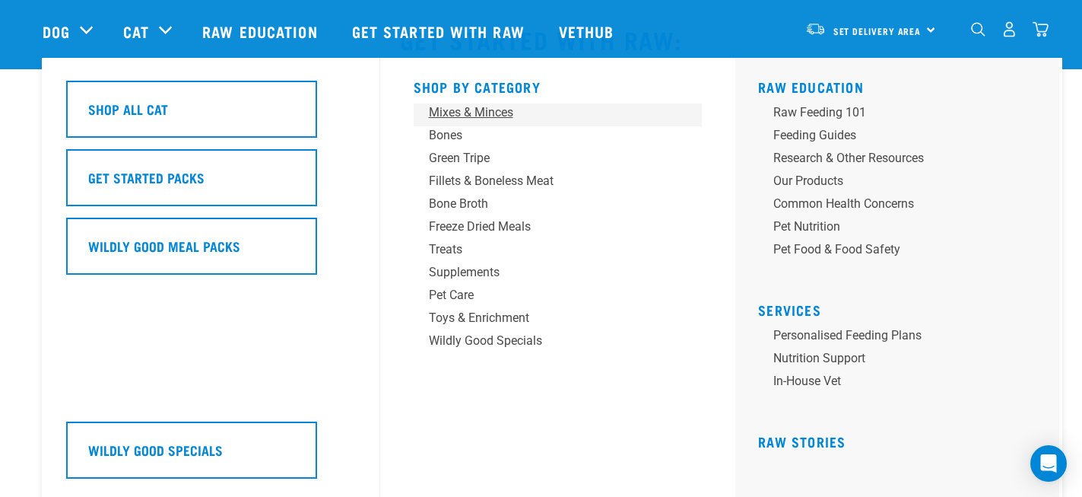
click at [480, 110] on div "Mixes & Minces" at bounding box center [547, 112] width 237 height 18
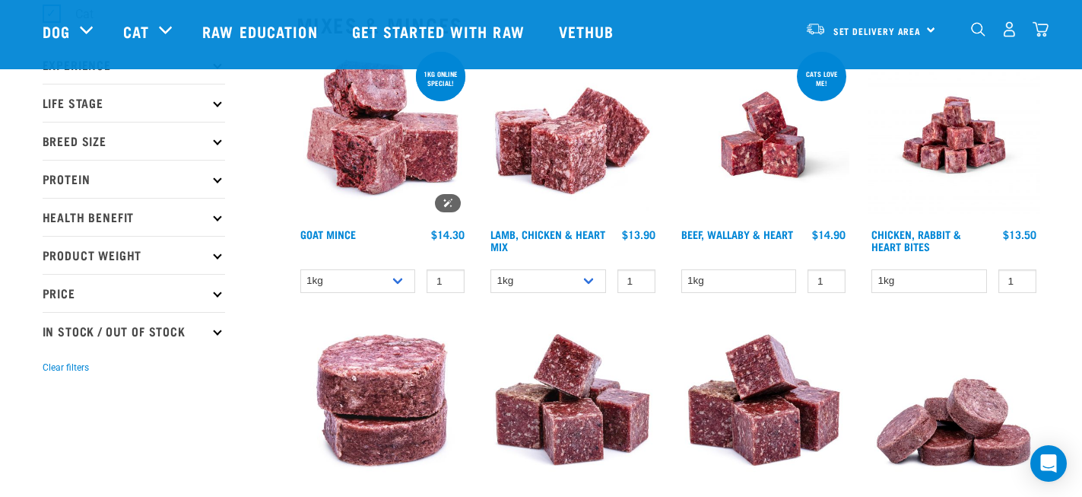
scroll to position [188, 0]
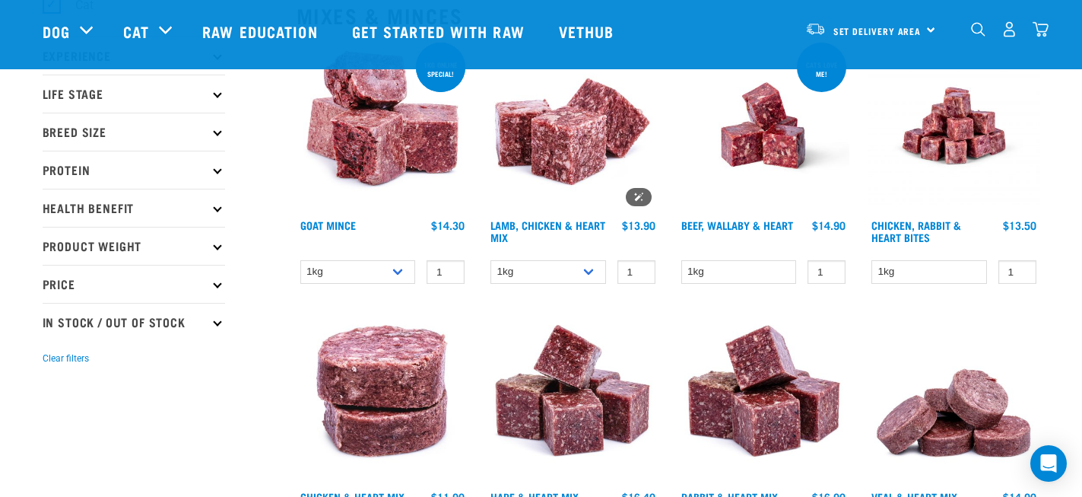
click at [570, 127] on img at bounding box center [573, 126] width 173 height 173
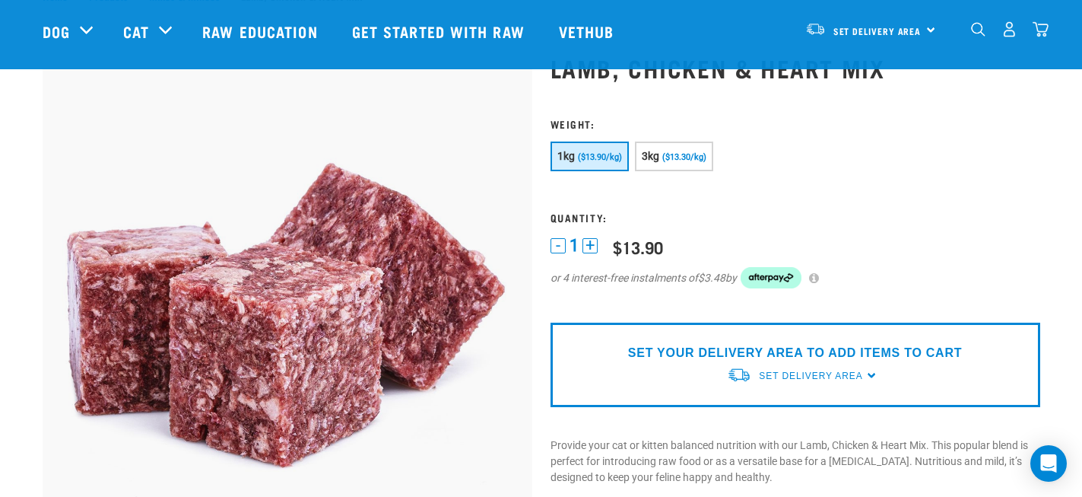
scroll to position [62, 0]
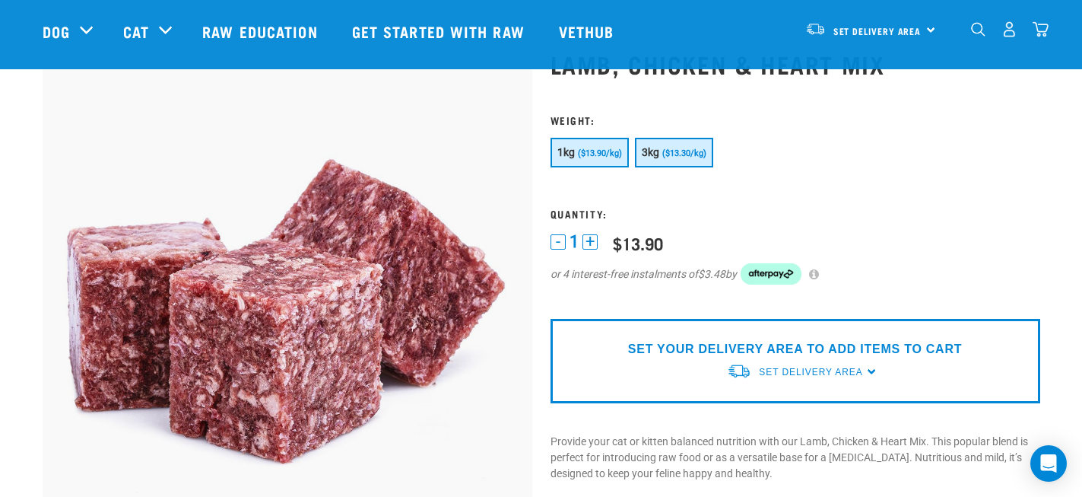
click at [681, 160] on button "3kg ($13.30/kg)" at bounding box center [674, 153] width 78 height 30
click at [618, 156] on span "($13.90/kg)" at bounding box center [600, 153] width 44 height 10
